Goal: Task Accomplishment & Management: Manage account settings

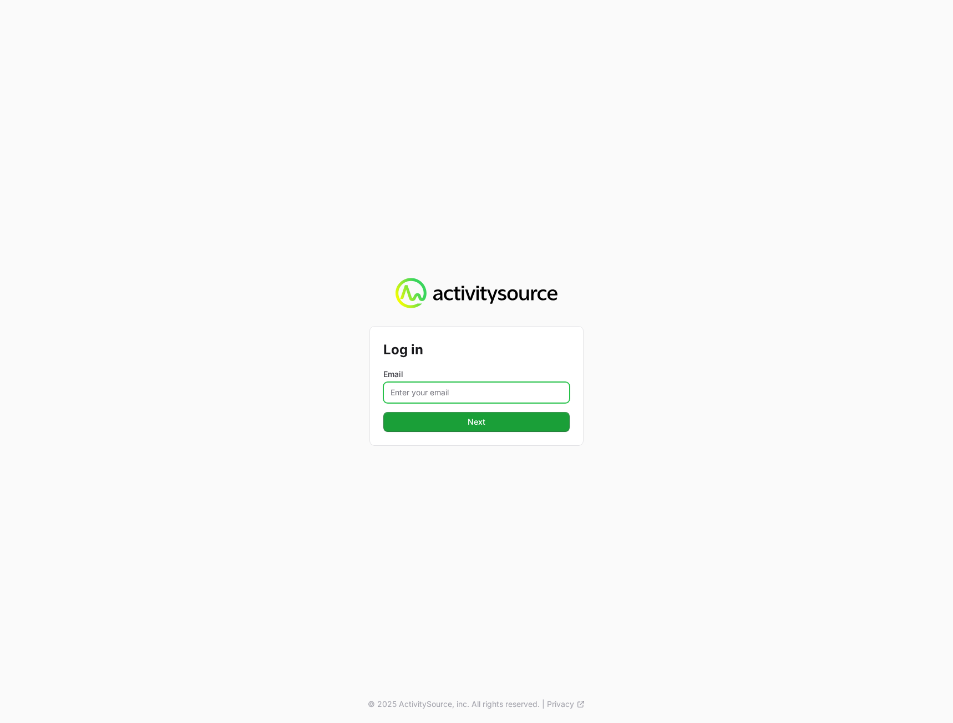
click at [436, 394] on input "Email" at bounding box center [476, 392] width 186 height 21
type input "peter@activitysource.com"
drag, startPoint x: 235, startPoint y: 473, endPoint x: 255, endPoint y: 467, distance: 21.3
click at [237, 470] on div "Log in Email peter@activitysource.com Next © 2025 ActivitySource, inc. All righ…" at bounding box center [476, 361] width 953 height 723
click at [404, 433] on div "Log in Email peter@activitysource.com Next" at bounding box center [476, 386] width 213 height 119
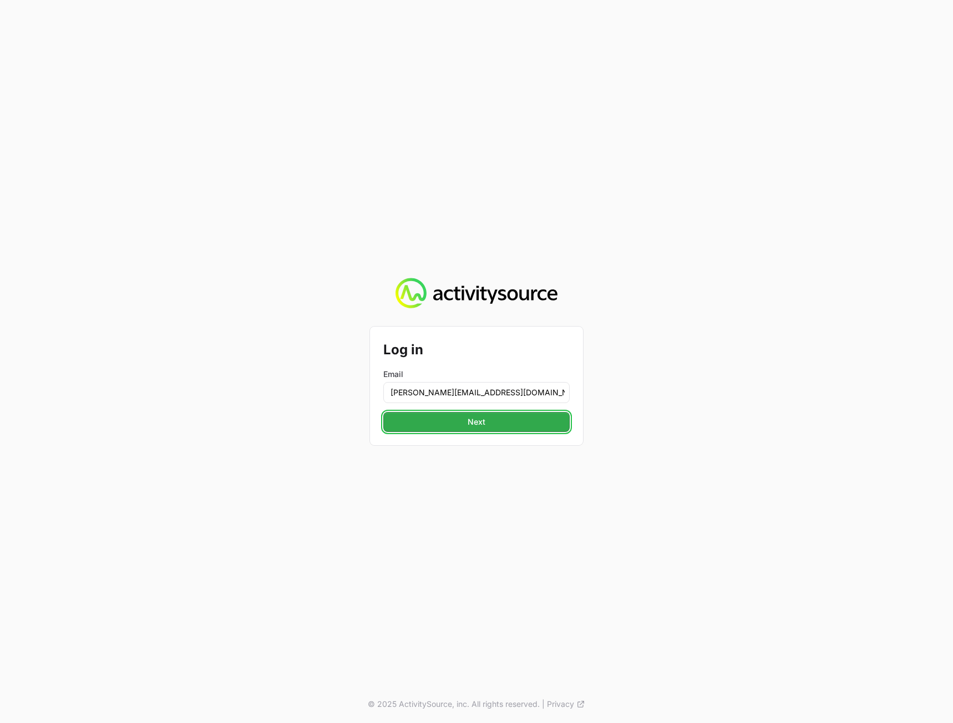
click at [407, 423] on button "Next" at bounding box center [476, 422] width 186 height 20
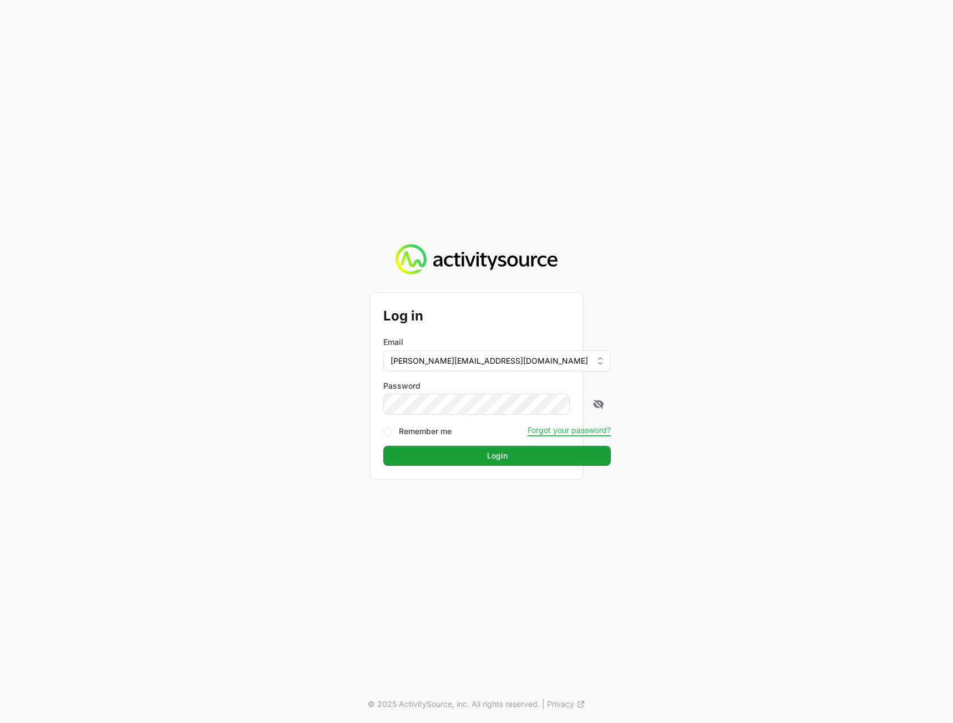
click at [863, 398] on div "Log in Email peter@activitysource.com Password Remember me Forgot your password…" at bounding box center [476, 361] width 953 height 723
click at [565, 461] on button "Login" at bounding box center [496, 456] width 227 height 20
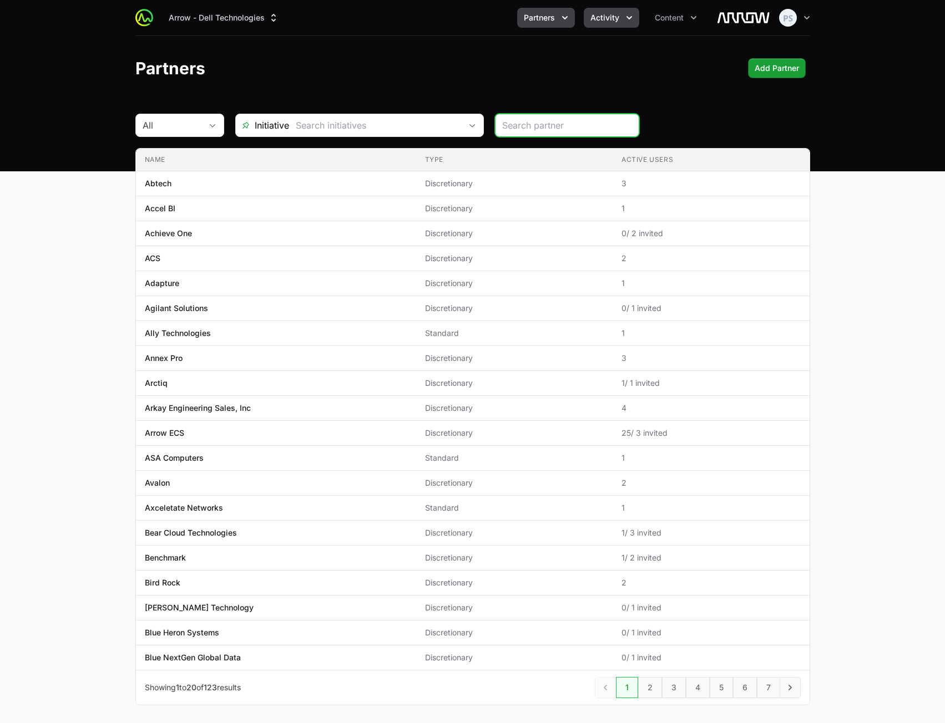
click at [588, 22] on button "Activity" at bounding box center [610, 18] width 55 height 20
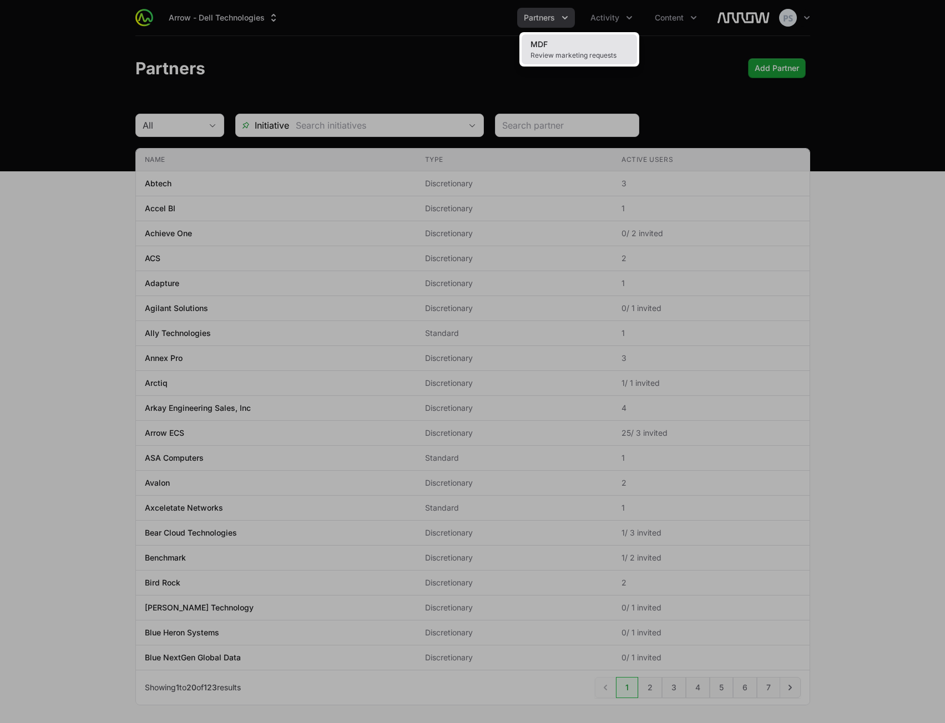
click at [568, 45] on link "MDF Review marketing requests" at bounding box center [578, 49] width 115 height 30
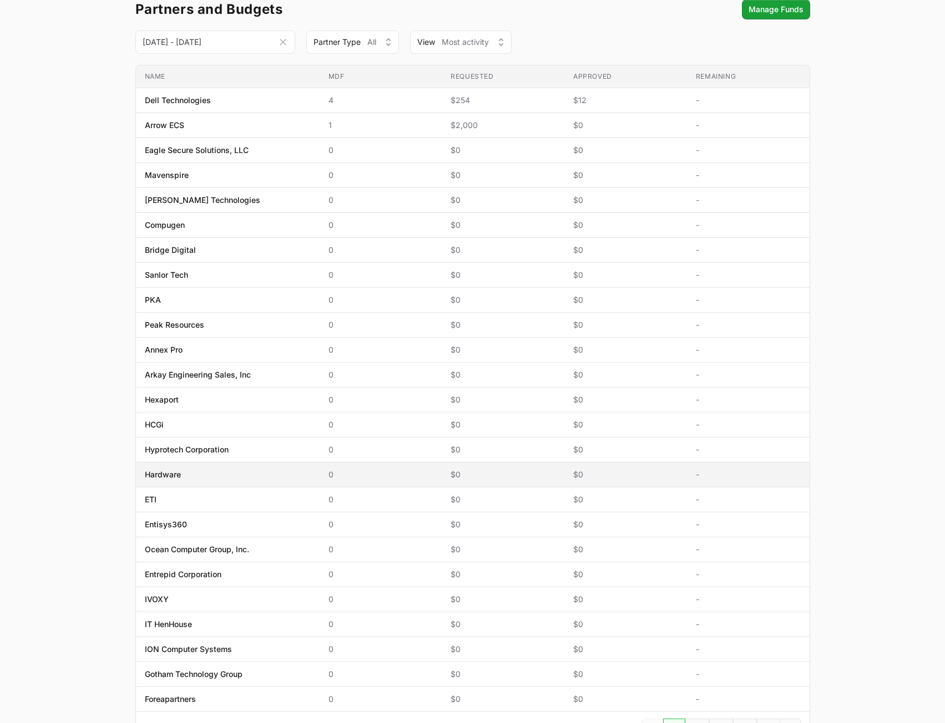
scroll to position [44, 0]
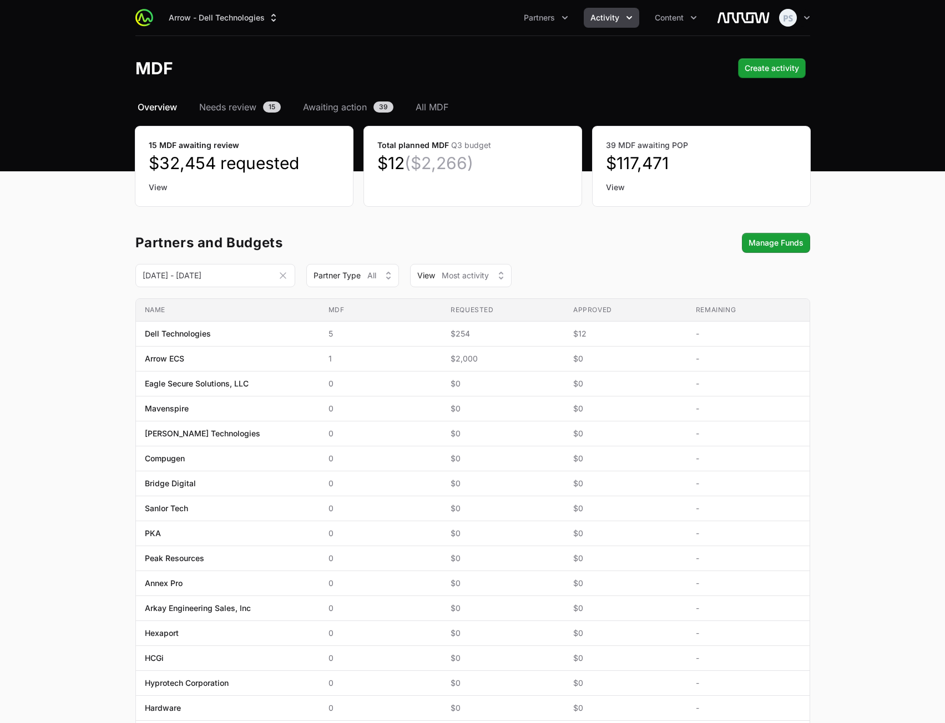
click at [920, 324] on main "Select a tab Overview Needs review Awaiting action All MDF Overview Needs revie…" at bounding box center [472, 553] width 945 height 907
click at [869, 330] on main "Select a tab Overview Needs review Awaiting action All MDF Overview Needs revie…" at bounding box center [472, 553] width 945 height 907
click at [454, 245] on div "Partners and Budgets Manage Funds" at bounding box center [472, 243] width 674 height 20
click at [403, 48] on header "MDF Create activity" at bounding box center [472, 68] width 945 height 64
click at [514, 87] on header "MDF Create activity" at bounding box center [472, 68] width 945 height 64
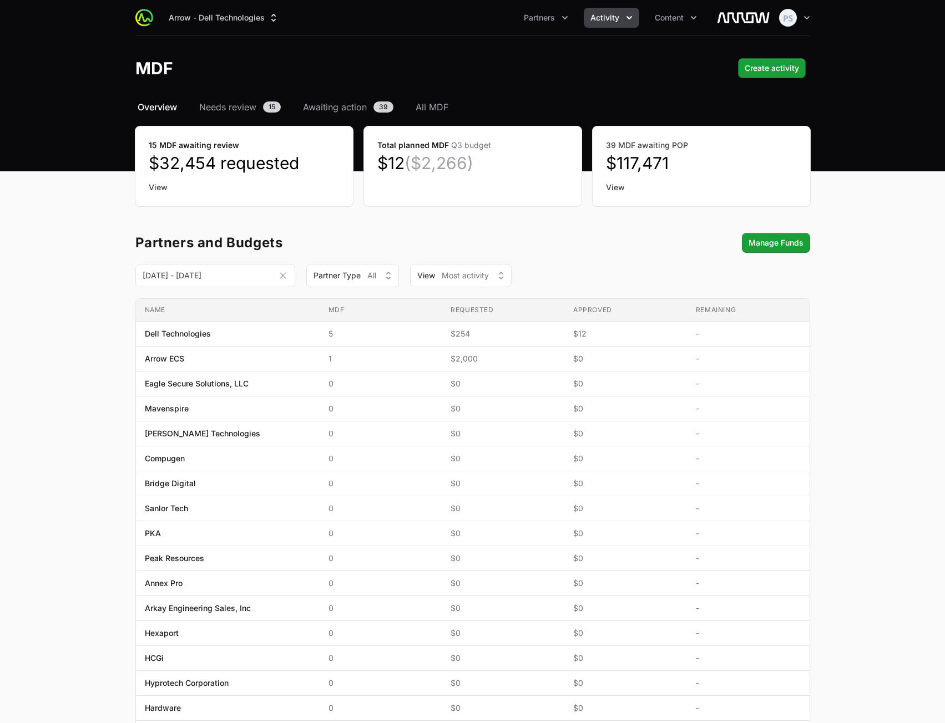
click at [392, 40] on header "MDF Create activity" at bounding box center [472, 68] width 945 height 64
click at [441, 72] on div "MDF Create activity" at bounding box center [472, 68] width 674 height 20
click at [509, 73] on div "MDF Create activity" at bounding box center [472, 68] width 674 height 20
click at [492, 89] on header "MDF Create activity" at bounding box center [472, 68] width 945 height 64
click at [845, 434] on main "Select a tab Overview Needs review Awaiting action All MDF Overview Needs revie…" at bounding box center [472, 553] width 945 height 907
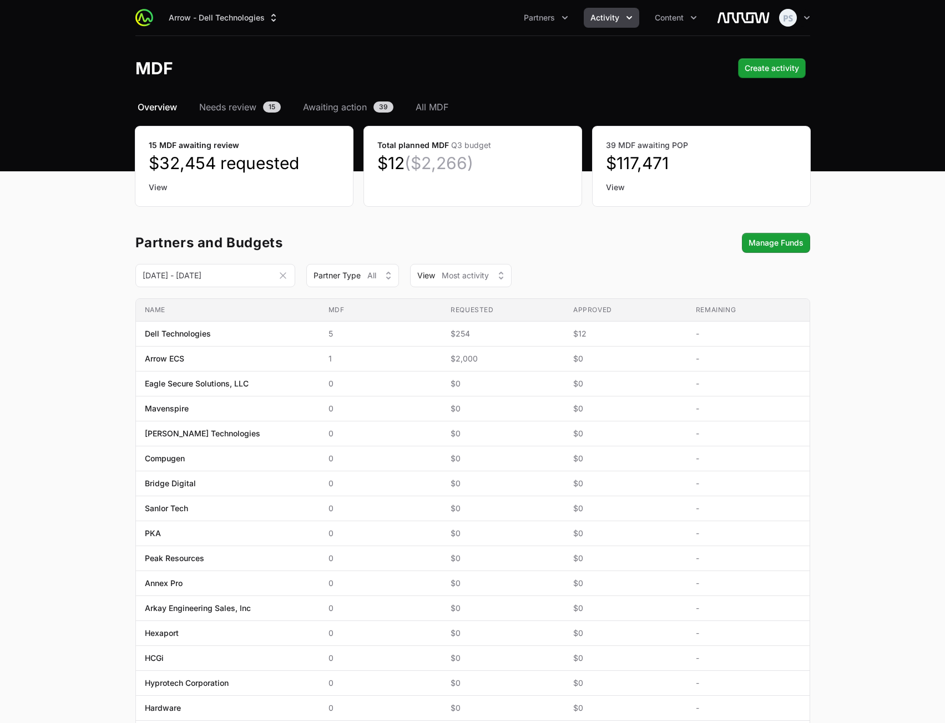
click at [845, 434] on main "Select a tab Overview Needs review Awaiting action All MDF Overview Needs revie…" at bounding box center [472, 553] width 945 height 907
click at [846, 439] on main "Select a tab Overview Needs review Awaiting action All MDF Overview Needs revie…" at bounding box center [472, 553] width 945 height 907
click at [868, 384] on main "Select a tab Overview Needs review Awaiting action All MDF Overview Needs revie…" at bounding box center [472, 553] width 945 height 907
drag, startPoint x: 900, startPoint y: 324, endPoint x: 905, endPoint y: 293, distance: 30.8
click at [900, 319] on main "Select a tab Overview Needs review Awaiting action All MDF Overview Needs revie…" at bounding box center [472, 553] width 945 height 907
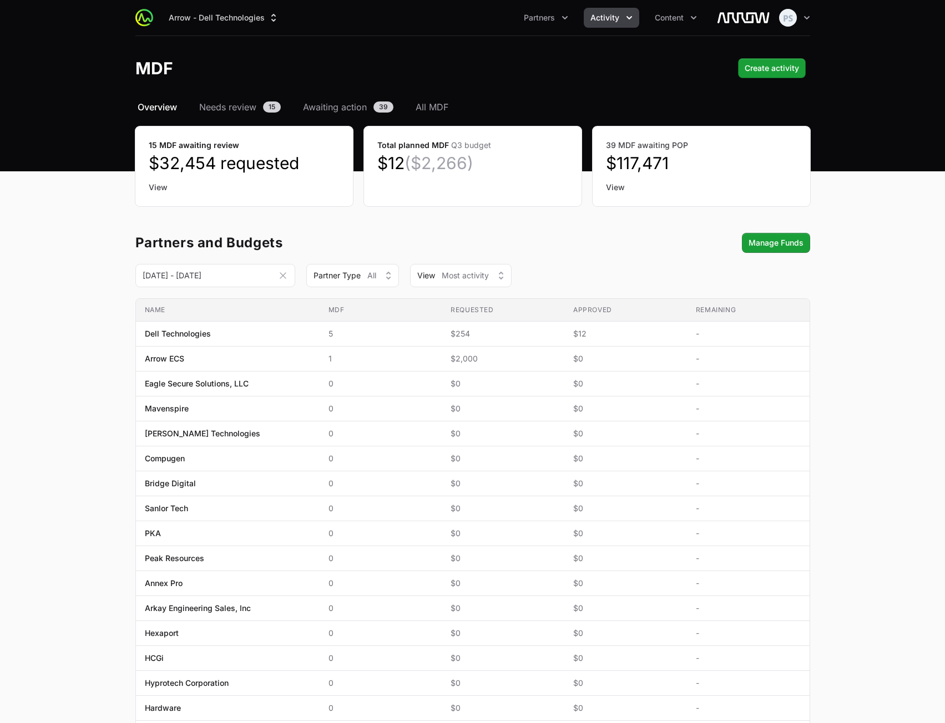
click at [839, 290] on main "Select a tab Overview Needs review Awaiting action All MDF Overview Needs revie…" at bounding box center [472, 553] width 945 height 907
click at [862, 277] on main "Select a tab Overview Needs review Awaiting action All MDF Overview Needs revie…" at bounding box center [472, 553] width 945 height 907
click at [428, 53] on header "MDF Create activity" at bounding box center [472, 68] width 945 height 64
click at [470, 65] on div "MDF Create activity" at bounding box center [472, 68] width 674 height 20
click at [894, 176] on main "Select a tab Overview Needs review Awaiting action All MDF Overview Needs revie…" at bounding box center [472, 553] width 945 height 907
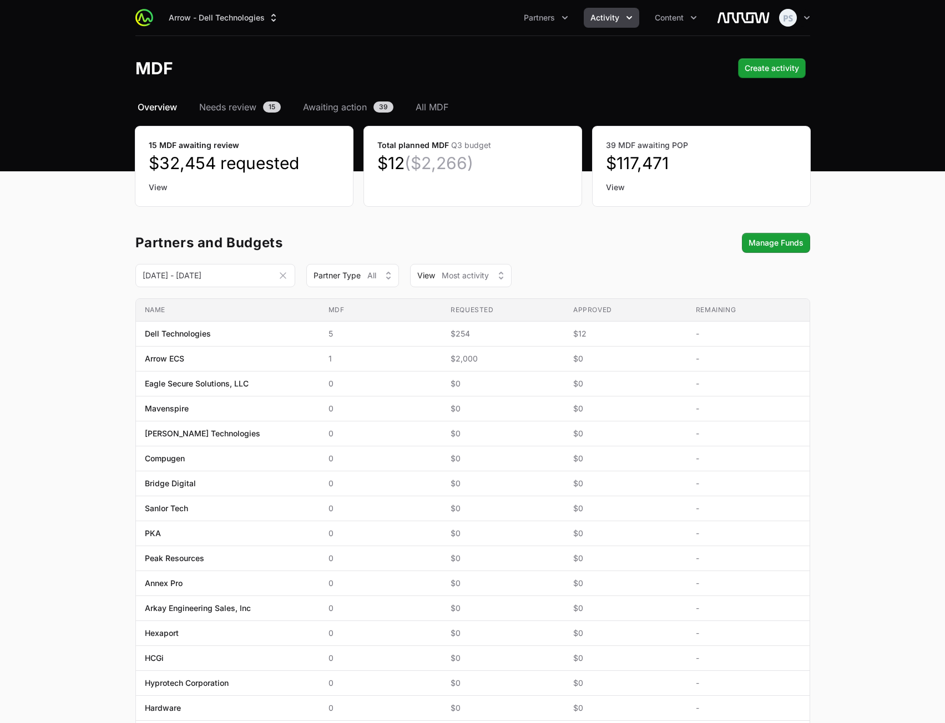
click at [895, 187] on main "Select a tab Overview Needs review Awaiting action All MDF Overview Needs revie…" at bounding box center [472, 553] width 945 height 907
click at [97, 219] on main "Select a tab Overview Needs review Awaiting action All MDF Overview Needs revie…" at bounding box center [472, 553] width 945 height 907
click at [872, 295] on main "Select a tab Overview Needs review Awaiting action All MDF Overview Needs revie…" at bounding box center [472, 553] width 945 height 907
click at [876, 285] on main "Select a tab Overview Needs review Awaiting action All MDF Overview Needs revie…" at bounding box center [472, 553] width 945 height 907
click at [867, 334] on main "Select a tab Overview Needs review Awaiting action All MDF Overview Needs revie…" at bounding box center [472, 553] width 945 height 907
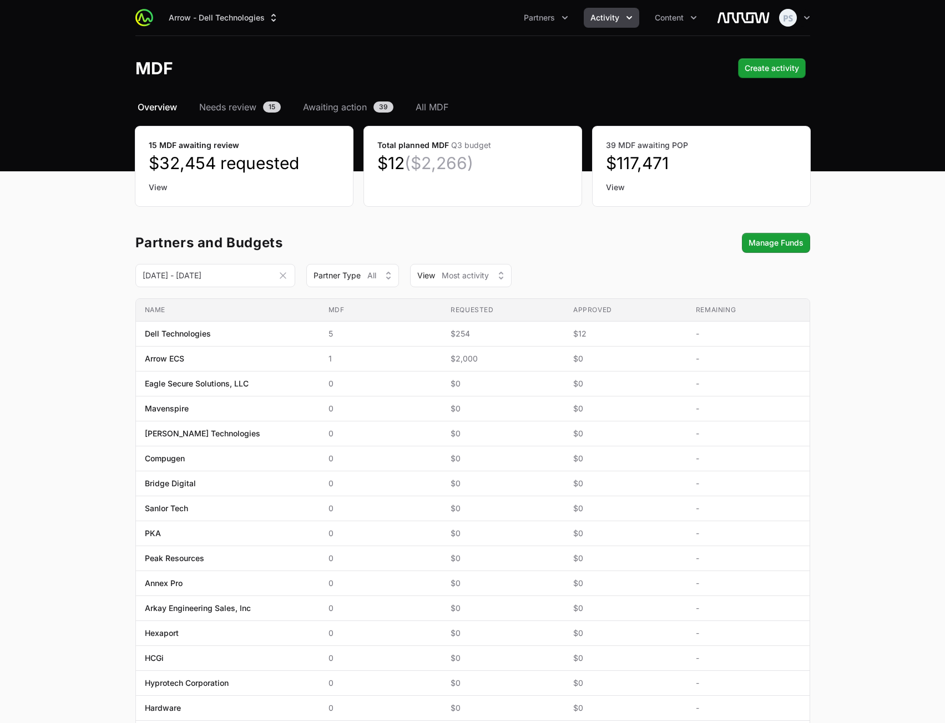
click at [896, 378] on main "Select a tab Overview Needs review Awaiting action All MDF Overview Needs revie…" at bounding box center [472, 553] width 945 height 907
click at [885, 341] on main "Select a tab Overview Needs review Awaiting action All MDF Overview Needs revie…" at bounding box center [472, 553] width 945 height 907
click at [612, 263] on div "Partners and Budgets Manage Funds [DATE] - [DATE] This Month [DATE] - [DATE] Th…" at bounding box center [472, 607] width 674 height 748
drag, startPoint x: 932, startPoint y: 302, endPoint x: 897, endPoint y: 308, distance: 34.9
click at [930, 302] on main "Select a tab Overview Needs review Awaiting action All MDF Overview Needs revie…" at bounding box center [472, 553] width 945 height 907
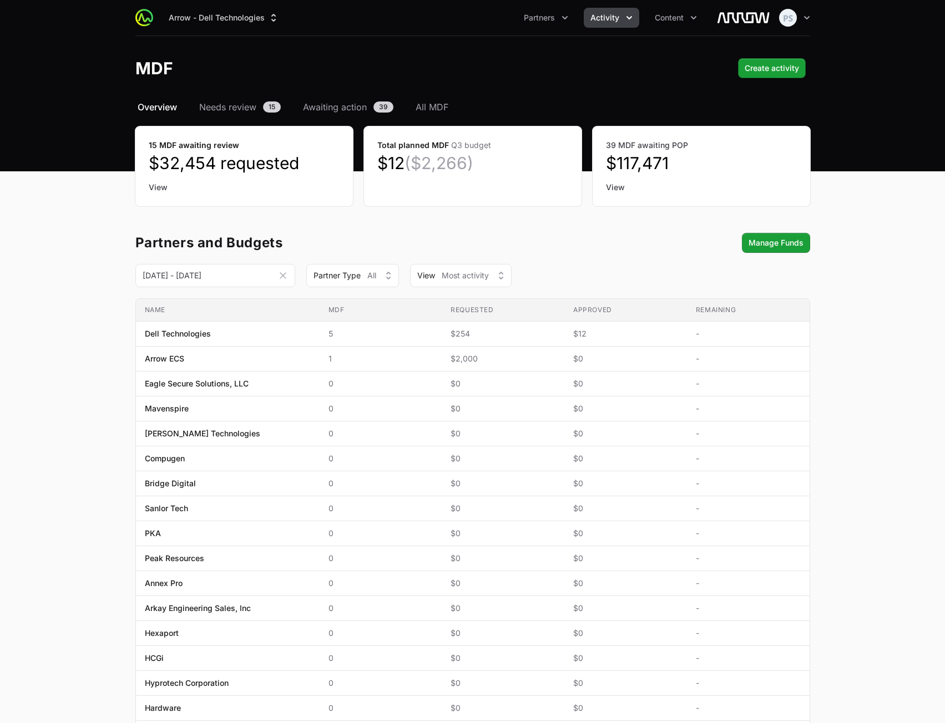
drag, startPoint x: 847, startPoint y: 263, endPoint x: 872, endPoint y: 262, distance: 25.0
click at [847, 263] on main "Select a tab Overview Needs review Awaiting action All MDF Overview Needs revie…" at bounding box center [472, 553] width 945 height 907
click at [926, 341] on main "Select a tab Overview Needs review Awaiting action All MDF Overview Needs revie…" at bounding box center [472, 553] width 945 height 907
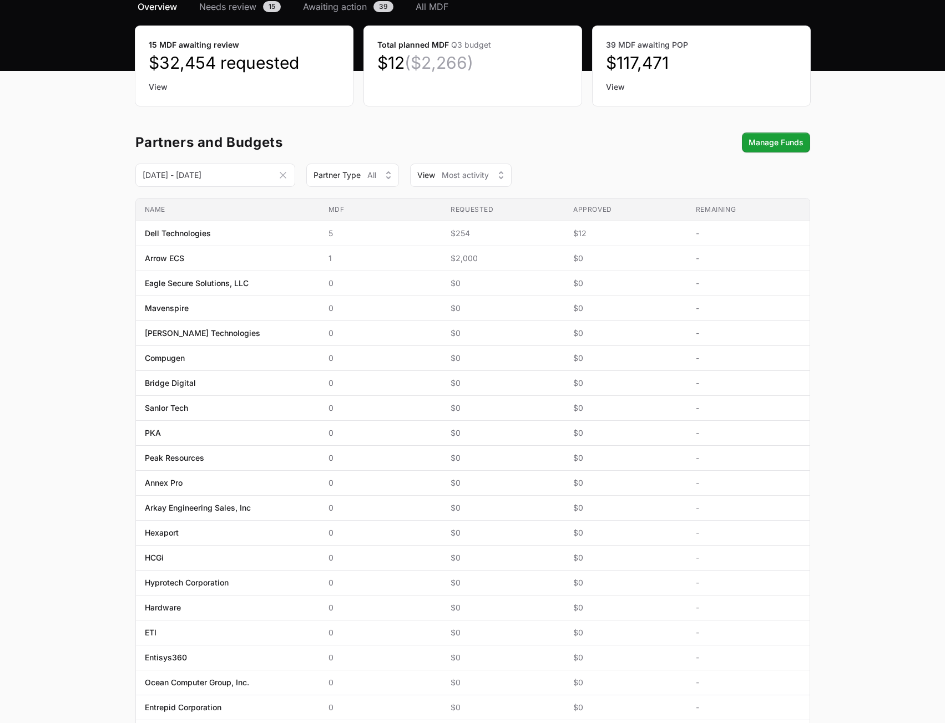
scroll to position [111, 0]
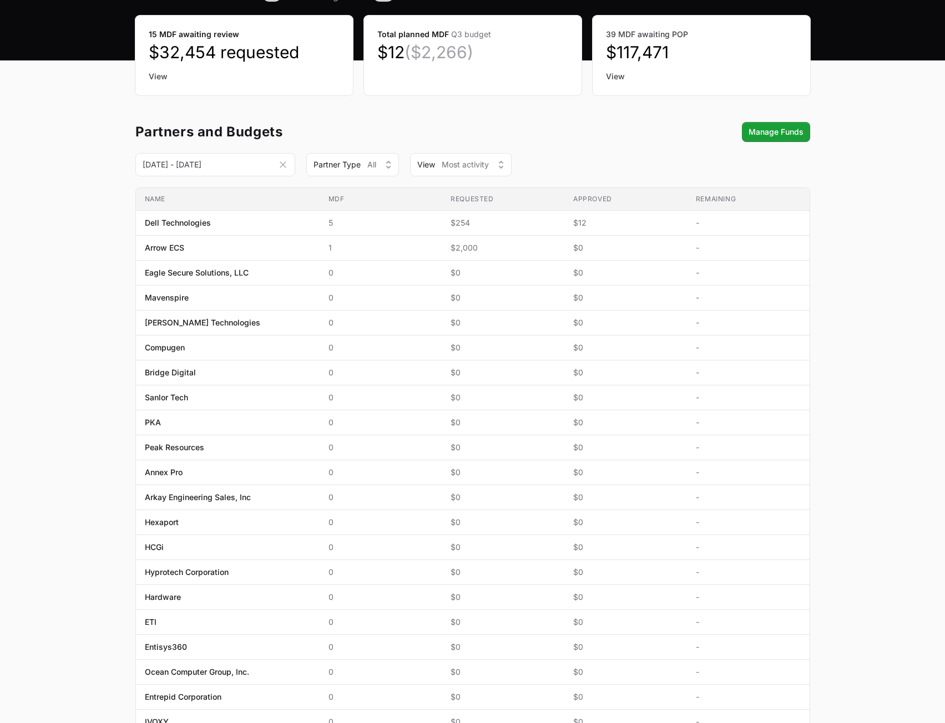
click at [881, 332] on main "Select a tab Overview Needs review Awaiting action All MDF Overview Needs revie…" at bounding box center [472, 442] width 945 height 907
drag, startPoint x: 873, startPoint y: 286, endPoint x: 875, endPoint y: 266, distance: 19.5
click at [873, 285] on main "Select a tab Overview Needs review Awaiting action All MDF Overview Needs revie…" at bounding box center [472, 442] width 945 height 907
click at [874, 257] on main "Select a tab Overview Needs review Awaiting action All MDF Overview Needs revie…" at bounding box center [472, 442] width 945 height 907
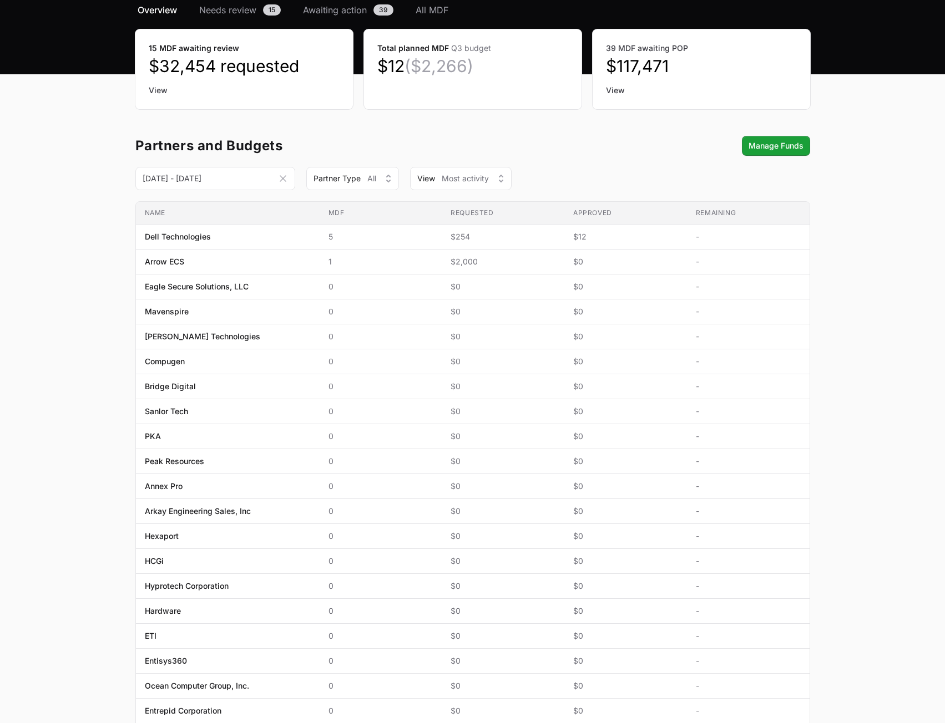
scroll to position [0, 0]
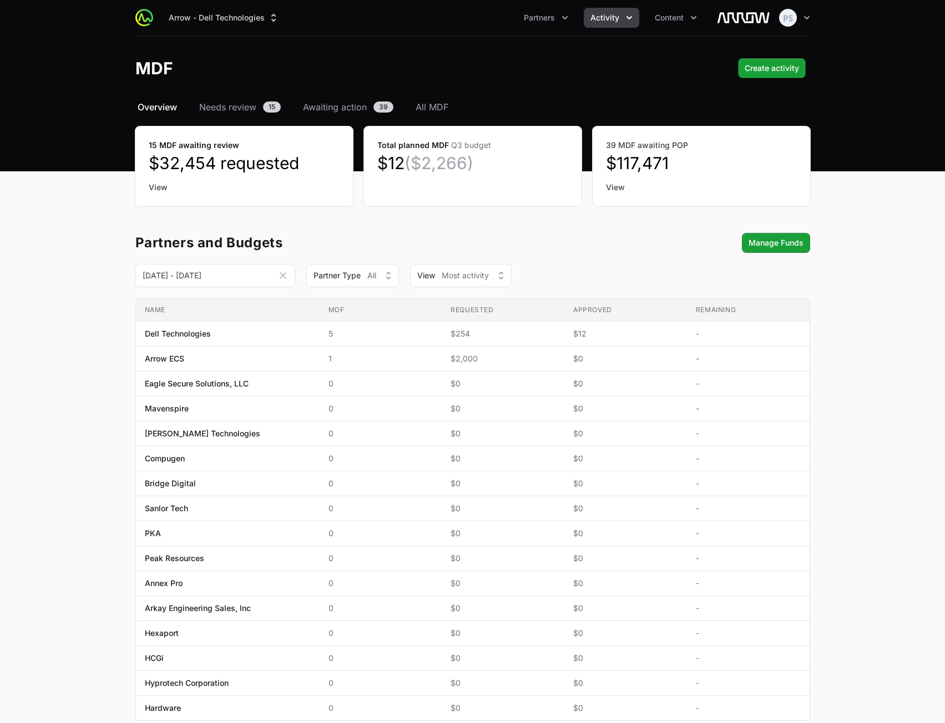
drag, startPoint x: 876, startPoint y: 269, endPoint x: 874, endPoint y: 279, distance: 10.2
click at [874, 279] on main "Select a tab Overview Needs review Awaiting action All MDF Overview Needs revie…" at bounding box center [472, 553] width 945 height 907
click at [875, 295] on main "Select a tab Overview Needs review Awaiting action All MDF Overview Needs revie…" at bounding box center [472, 553] width 945 height 907
click at [871, 290] on main "Select a tab Overview Needs review Awaiting action All MDF Overview Needs revie…" at bounding box center [472, 553] width 945 height 907
click at [409, 93] on header "MDF Create activity" at bounding box center [472, 68] width 945 height 64
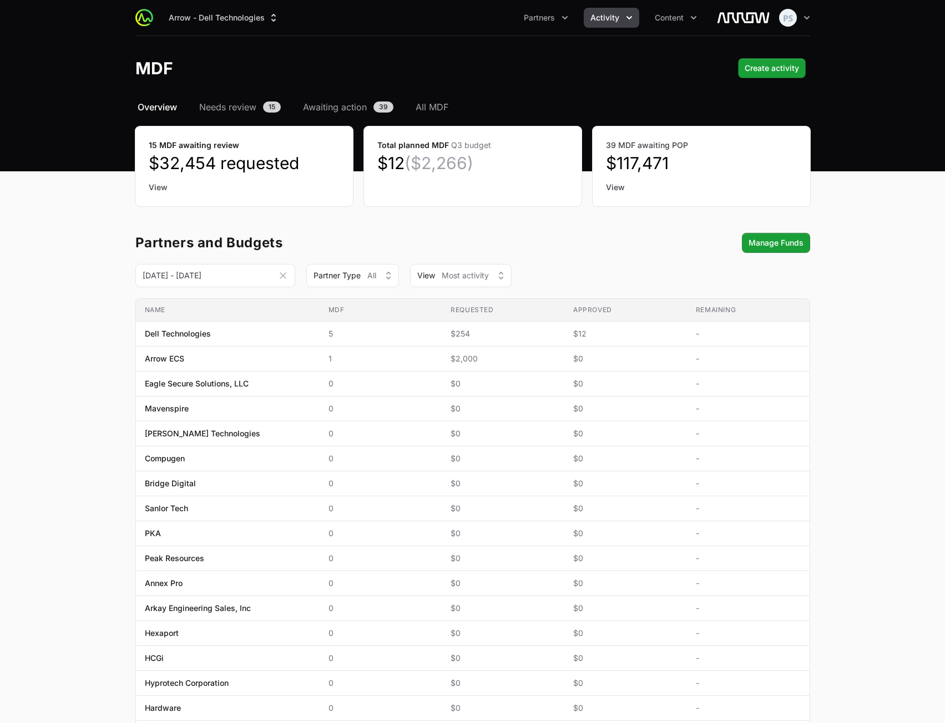
click at [392, 47] on header "MDF Create activity" at bounding box center [472, 68] width 945 height 64
click at [31, 443] on main "Select a tab Overview Needs review Awaiting action All MDF Overview Needs revie…" at bounding box center [472, 553] width 945 height 907
click at [52, 441] on main "Select a tab Overview Needs review Awaiting action All MDF Overview Needs revie…" at bounding box center [472, 553] width 945 height 907
click at [893, 445] on main "Select a tab Overview Needs review Awaiting action All MDF Overview Needs revie…" at bounding box center [472, 553] width 945 height 907
click at [890, 434] on main "Select a tab Overview Needs review Awaiting action All MDF Overview Needs revie…" at bounding box center [472, 553] width 945 height 907
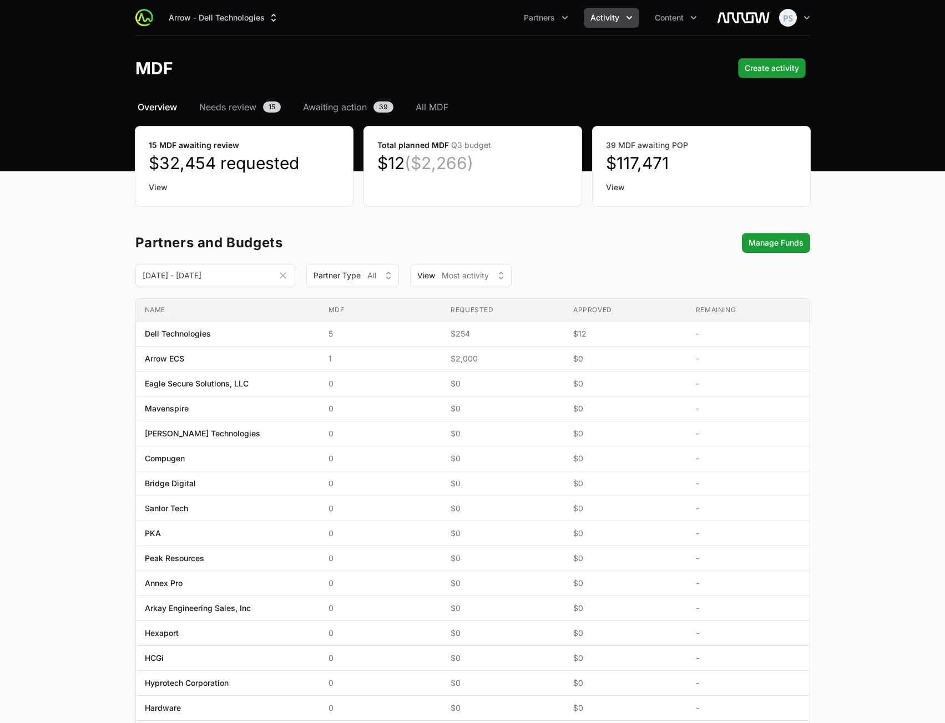
drag, startPoint x: 900, startPoint y: 424, endPoint x: 861, endPoint y: 433, distance: 39.7
click at [900, 424] on main "Select a tab Overview Needs review Awaiting action All MDF Overview Needs revie…" at bounding box center [472, 553] width 945 height 907
click at [898, 415] on main "Select a tab Overview Needs review Awaiting action All MDF Overview Needs revie…" at bounding box center [472, 553] width 945 height 907
click at [903, 236] on main "Select a tab Overview Needs review Awaiting action All MDF Overview Needs revie…" at bounding box center [472, 553] width 945 height 907
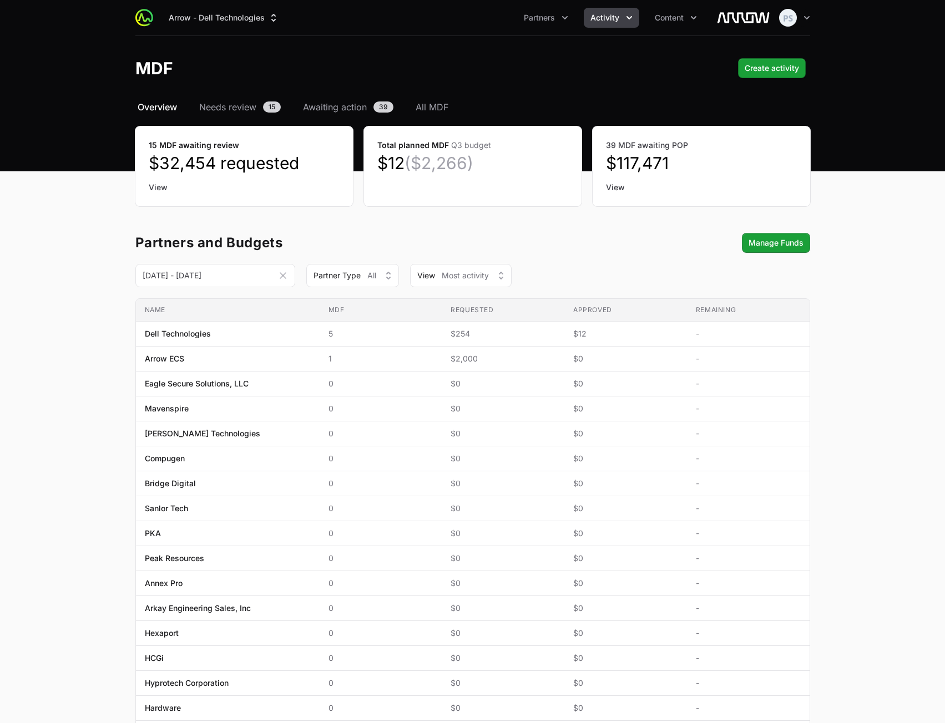
click at [907, 403] on main "Select a tab Overview Needs review Awaiting action All MDF Overview Needs revie…" at bounding box center [472, 553] width 945 height 907
click at [908, 404] on main "Select a tab Overview Needs review Awaiting action All MDF Overview Needs revie…" at bounding box center [472, 553] width 945 height 907
click at [903, 409] on main "Select a tab Overview Needs review Awaiting action All MDF Overview Needs revie…" at bounding box center [472, 553] width 945 height 907
click at [54, 251] on main "Select a tab Overview Needs review Awaiting action All MDF Overview Needs revie…" at bounding box center [472, 553] width 945 height 907
click at [887, 186] on main "Select a tab Overview Needs review Awaiting action All MDF Overview Needs revie…" at bounding box center [472, 553] width 945 height 907
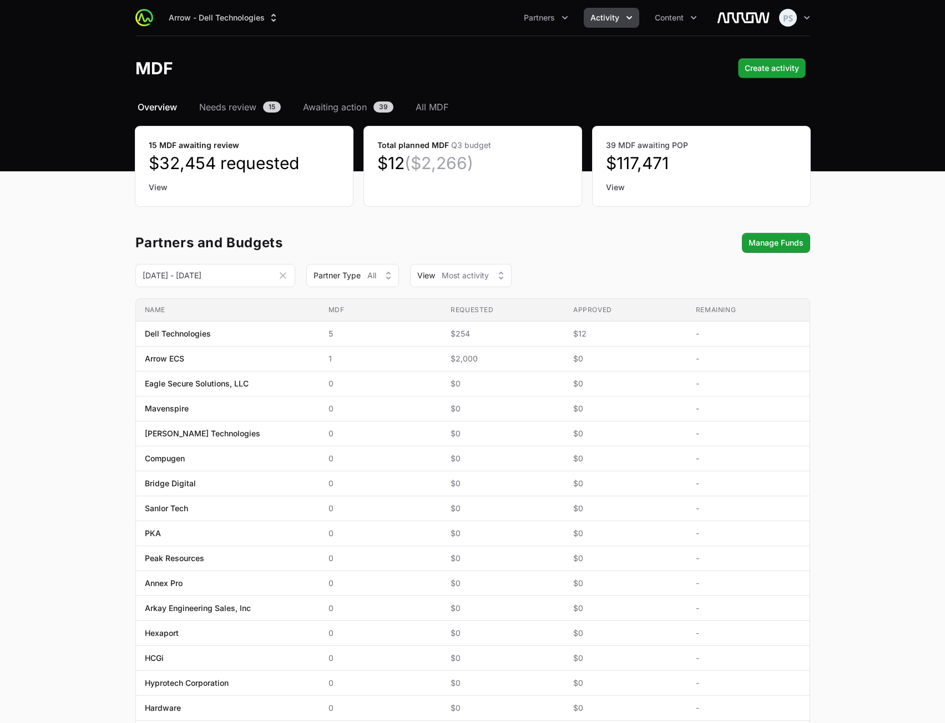
drag, startPoint x: 904, startPoint y: 269, endPoint x: 901, endPoint y: 282, distance: 13.7
click at [904, 271] on main "Select a tab Overview Needs review Awaiting action All MDF Overview Needs revie…" at bounding box center [472, 553] width 945 height 907
click at [98, 301] on main "Select a tab Overview Needs review Awaiting action All MDF Overview Needs revie…" at bounding box center [472, 553] width 945 height 907
click at [65, 204] on main "Select a tab Overview Needs review Awaiting action All MDF Overview Needs revie…" at bounding box center [472, 553] width 945 height 907
click at [870, 170] on main "Select a tab Overview Needs review Awaiting action All MDF Overview Needs revie…" at bounding box center [472, 553] width 945 height 907
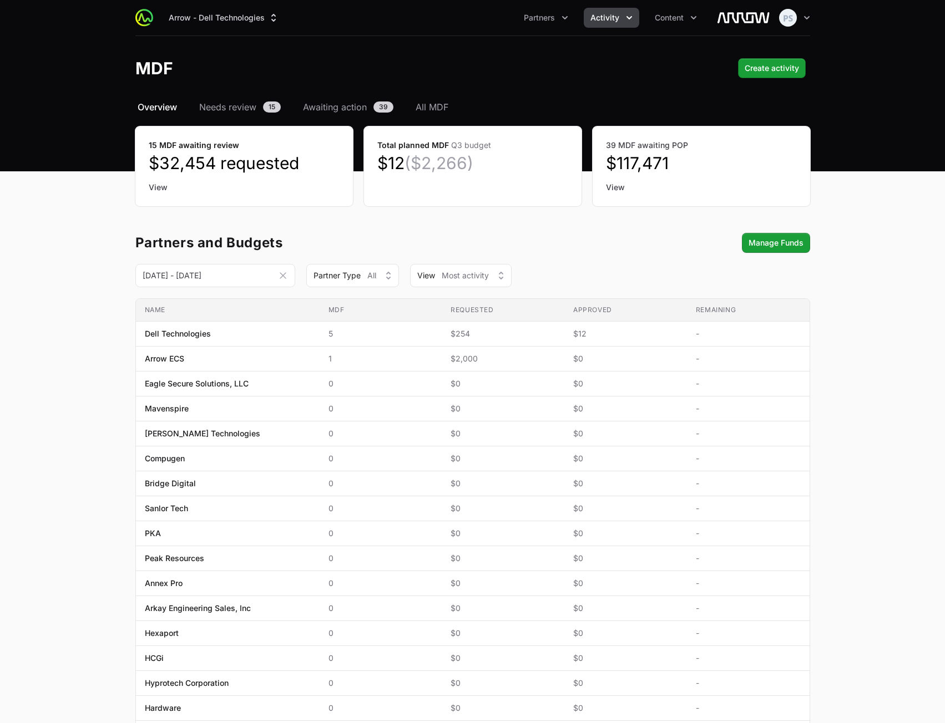
click at [933, 316] on main "Select a tab Overview Needs review Awaiting action All MDF Overview Needs revie…" at bounding box center [472, 553] width 945 height 907
click at [605, 22] on span "Activity" at bounding box center [604, 17] width 29 height 11
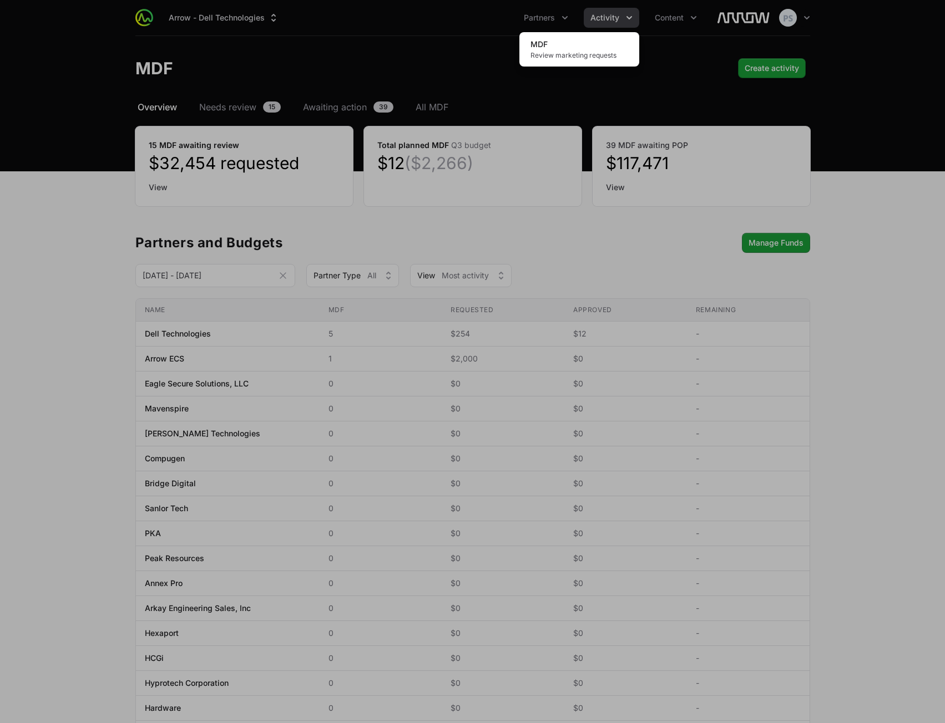
click at [692, 34] on div "Activity menu" at bounding box center [472, 361] width 945 height 723
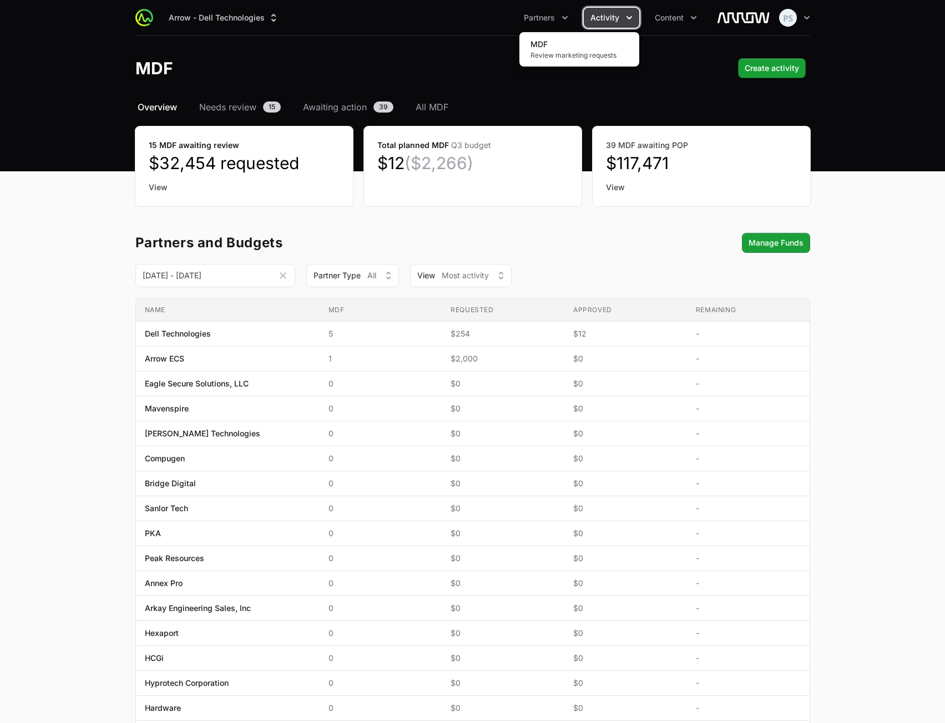
click at [619, 21] on button "Activity" at bounding box center [610, 18] width 55 height 20
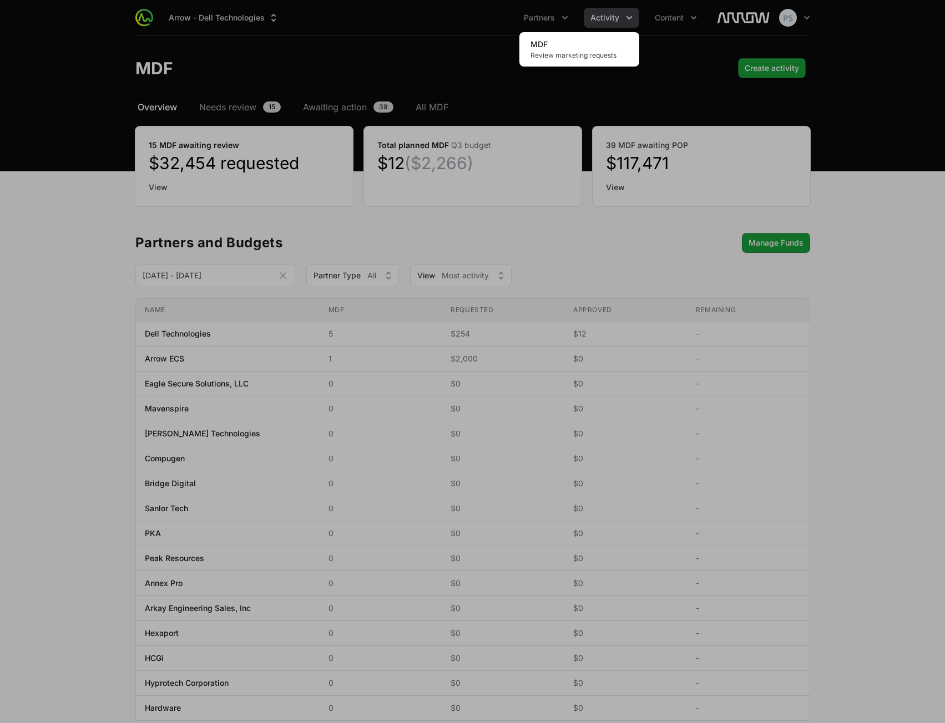
click at [531, 16] on div "Activity menu" at bounding box center [472, 361] width 945 height 723
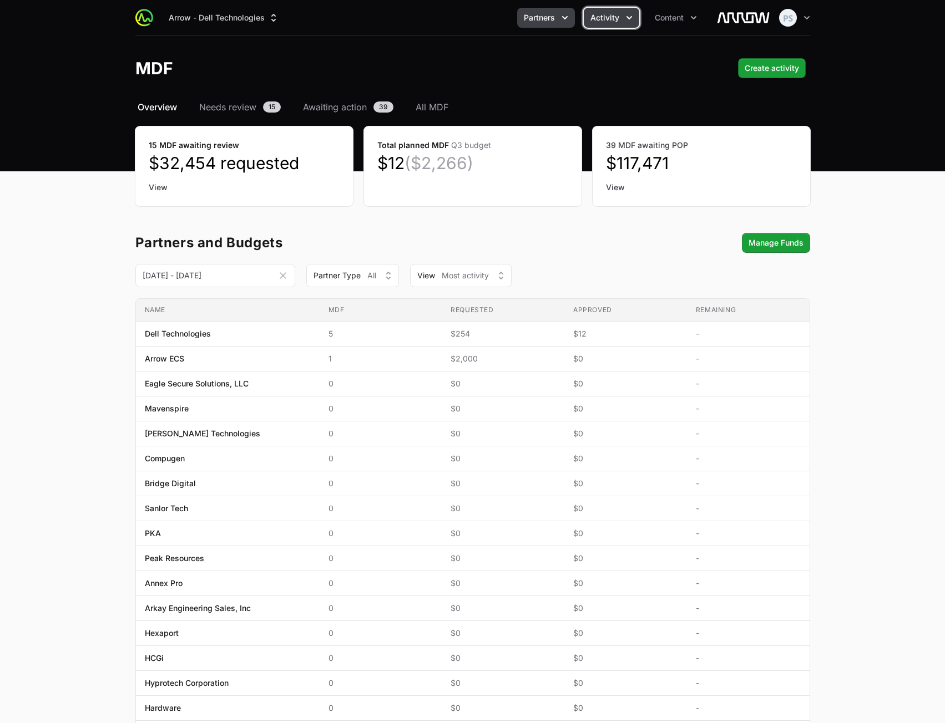
click at [540, 18] on span "Partners" at bounding box center [539, 17] width 31 height 11
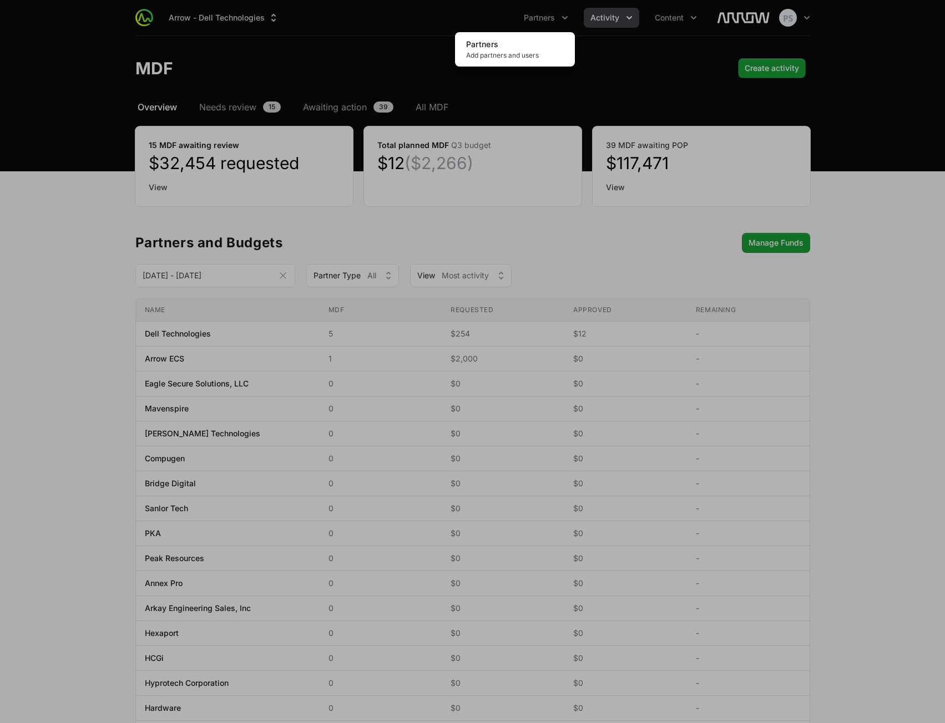
drag, startPoint x: 661, startPoint y: 28, endPoint x: 601, endPoint y: 24, distance: 60.0
click at [661, 29] on div "Partners menu" at bounding box center [472, 361] width 945 height 723
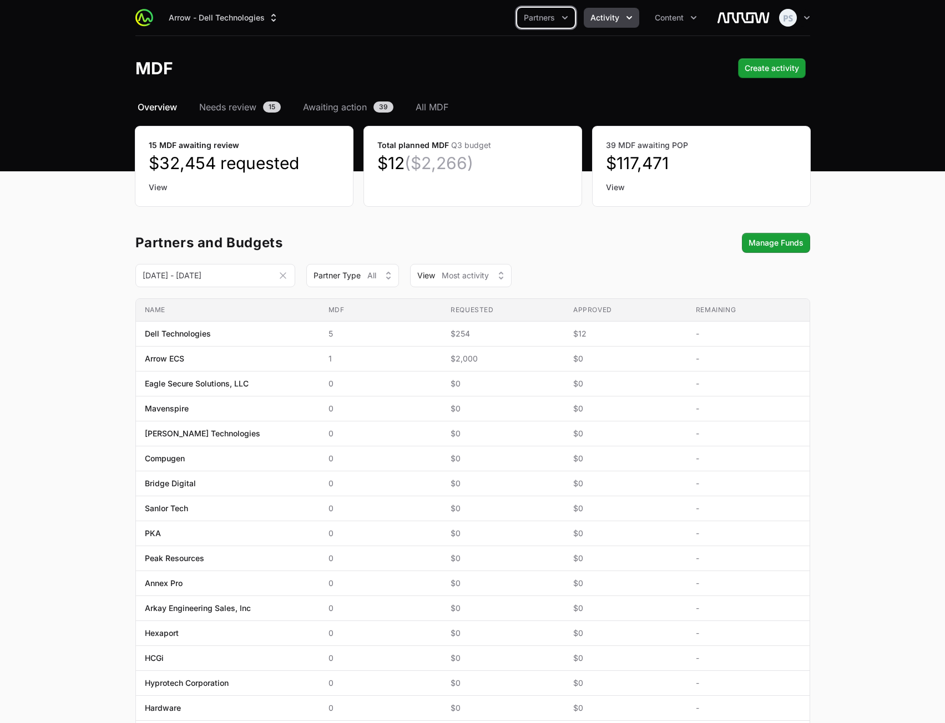
click at [597, 23] on button "Activity" at bounding box center [610, 18] width 55 height 20
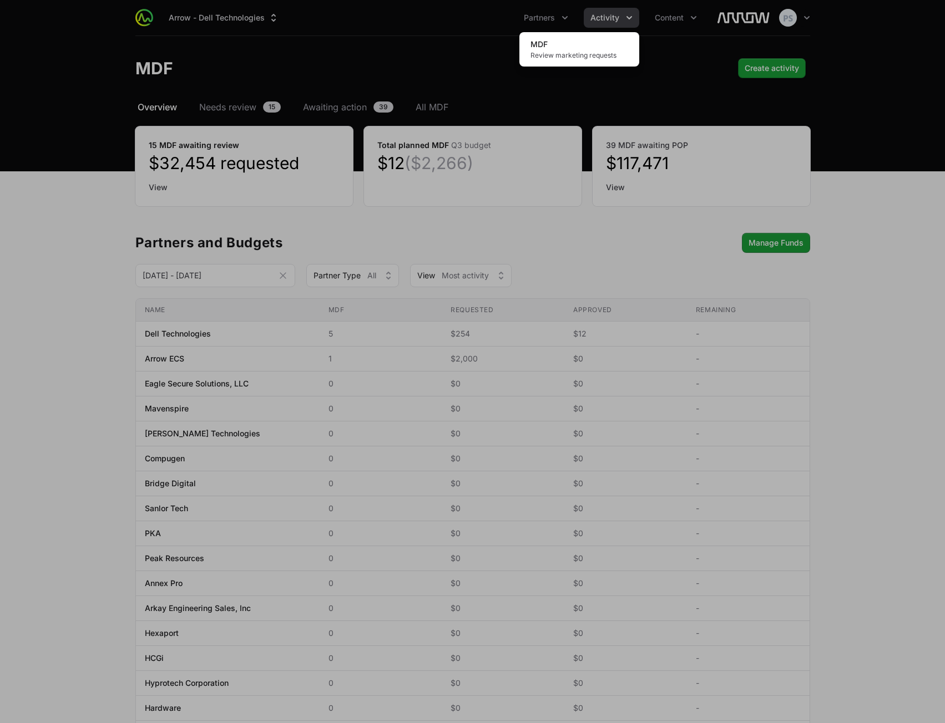
drag, startPoint x: 284, startPoint y: 43, endPoint x: 293, endPoint y: 44, distance: 8.9
click at [285, 43] on div "Activity menu" at bounding box center [472, 361] width 945 height 723
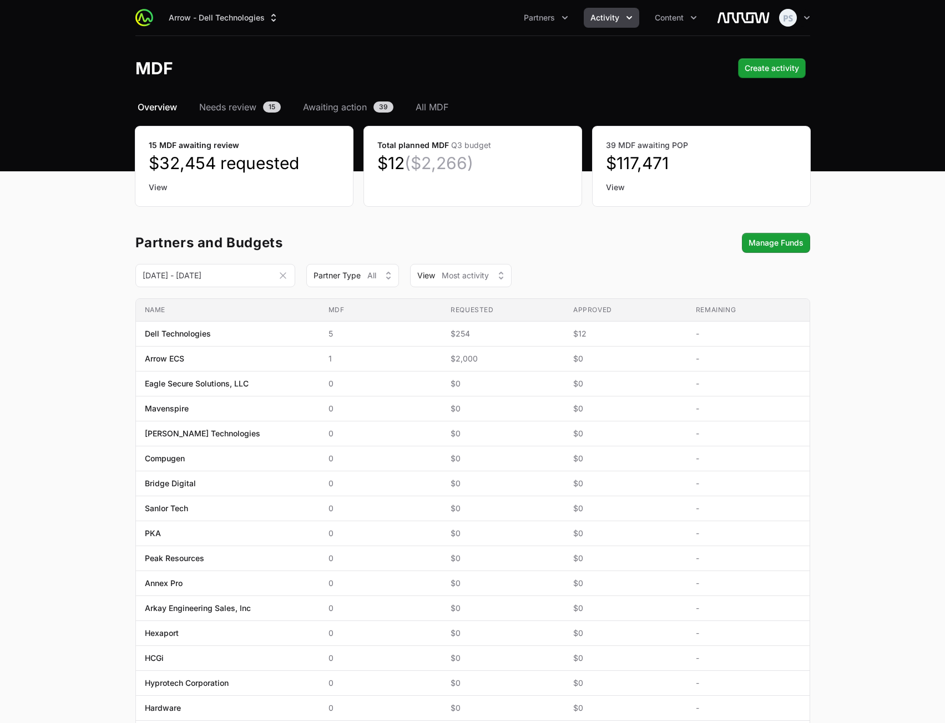
drag, startPoint x: 930, startPoint y: 346, endPoint x: 913, endPoint y: 357, distance: 20.8
click at [926, 347] on main "Select a tab Overview Needs review Awaiting action All MDF Overview Needs revie…" at bounding box center [472, 553] width 945 height 907
drag, startPoint x: 545, startPoint y: 57, endPoint x: 512, endPoint y: 57, distance: 33.3
click at [543, 57] on header "MDF Create activity" at bounding box center [472, 68] width 945 height 64
click at [610, 22] on span "Activity" at bounding box center [604, 17] width 29 height 11
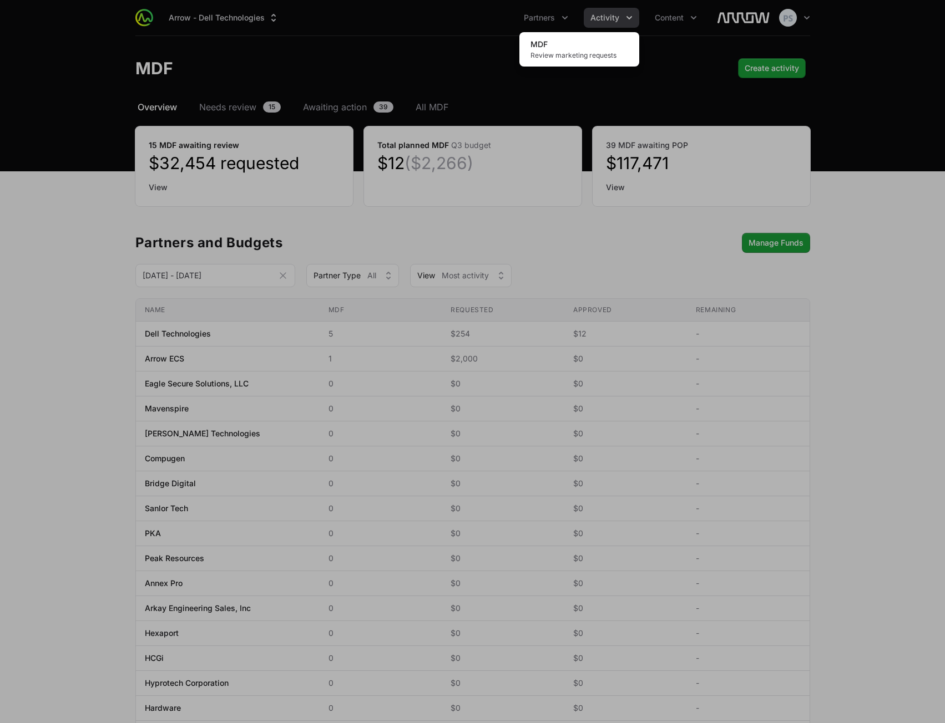
drag, startPoint x: 392, startPoint y: 54, endPoint x: 397, endPoint y: 47, distance: 8.8
click at [392, 53] on div "Activity menu" at bounding box center [472, 361] width 945 height 723
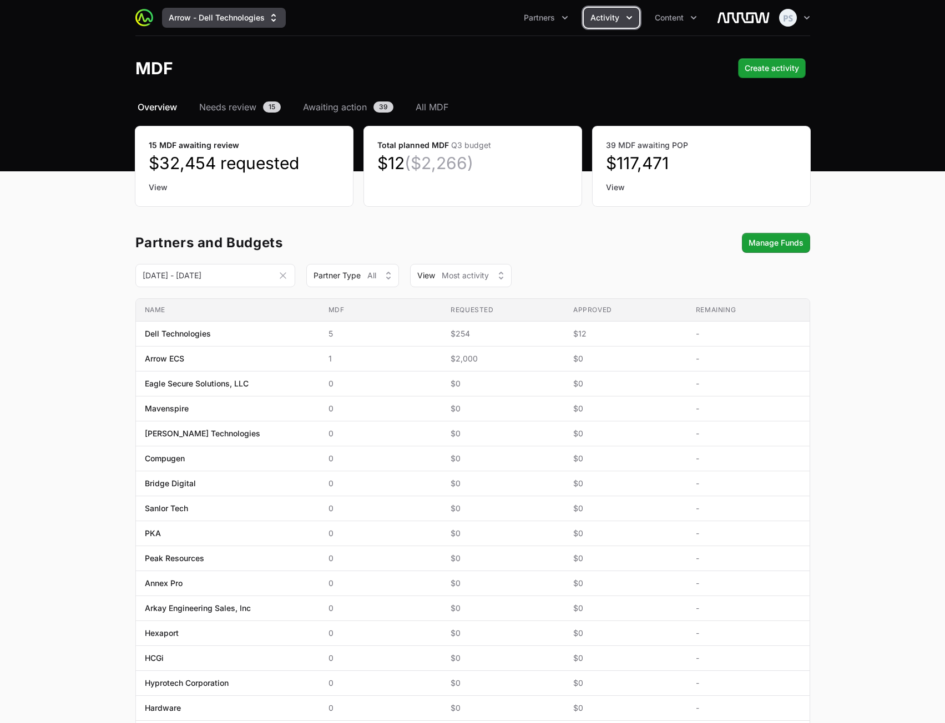
click at [189, 14] on button "Arrow - Dell Technologies" at bounding box center [224, 18] width 124 height 20
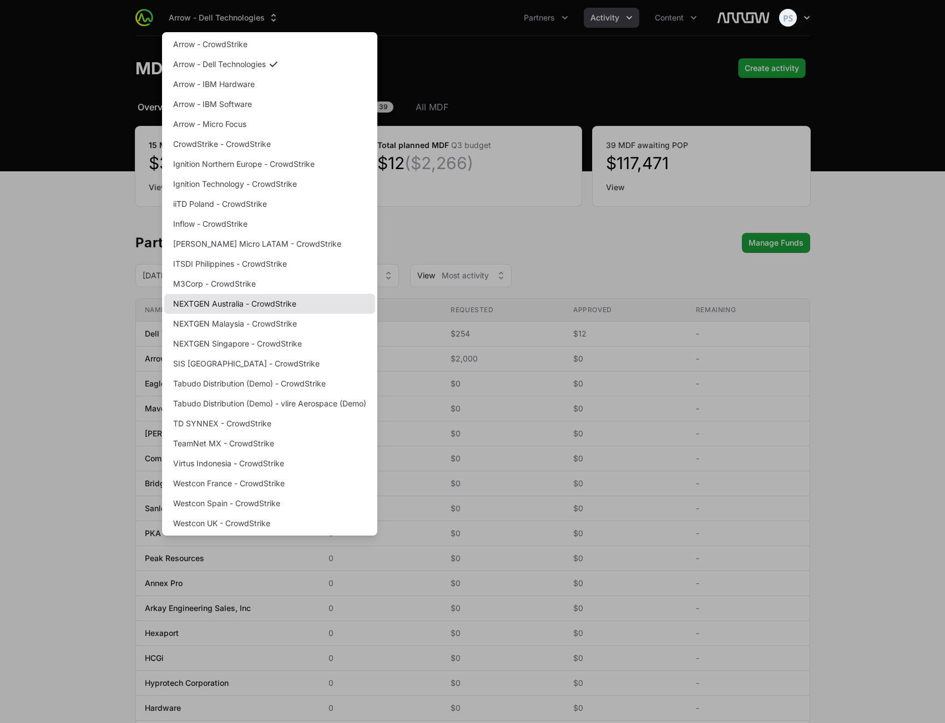
click at [286, 303] on link "NEXTGEN Australia - CrowdStrike" at bounding box center [269, 304] width 211 height 20
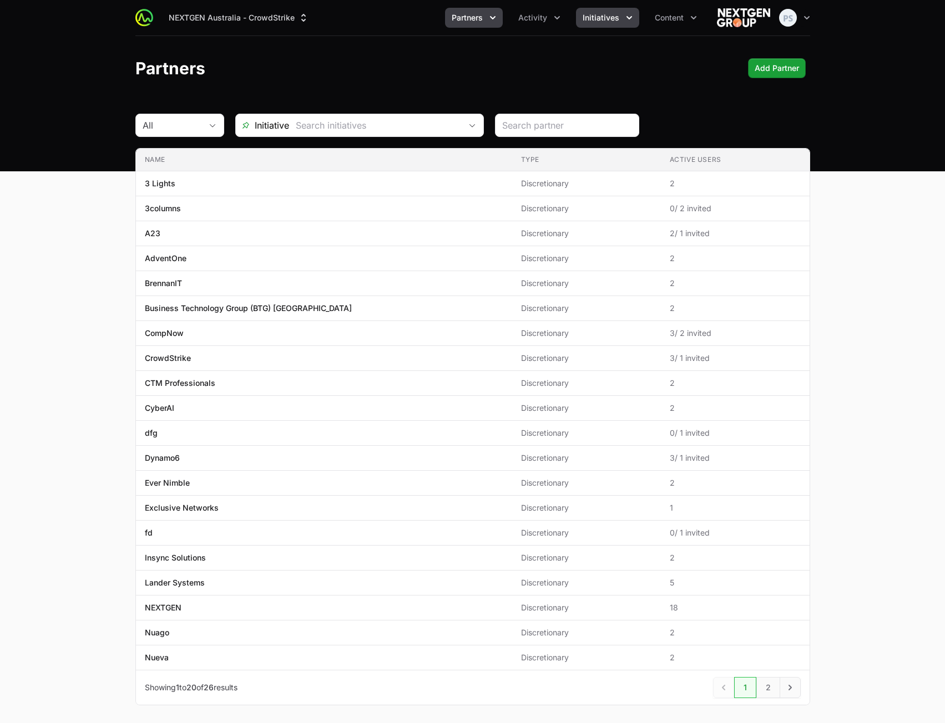
drag, startPoint x: 598, startPoint y: 29, endPoint x: 598, endPoint y: 15, distance: 14.4
click at [598, 31] on div "NEXTGEN Australia - CrowdStrike Partners Activity Initiatives Content Open user…" at bounding box center [472, 17] width 674 height 35
click at [598, 14] on span "Initiatives" at bounding box center [600, 17] width 37 height 11
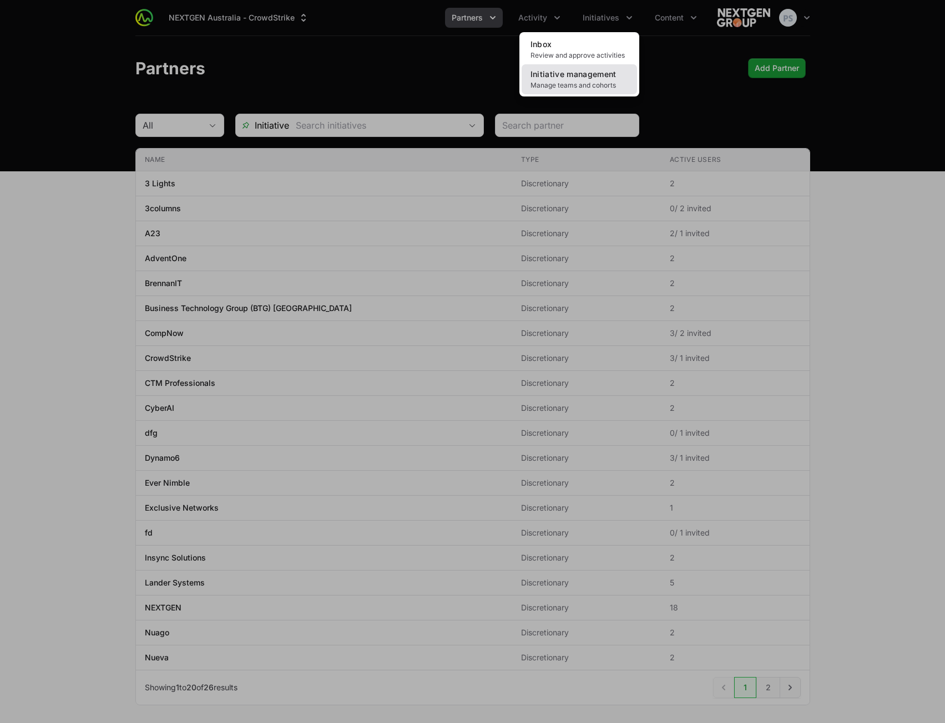
click at [597, 79] on link "Initiative management Manage teams and cohorts" at bounding box center [578, 79] width 115 height 30
click at [597, 81] on span "Manage teams and cohorts" at bounding box center [579, 85] width 98 height 9
click at [271, 45] on div "Initiatives menu" at bounding box center [472, 361] width 945 height 723
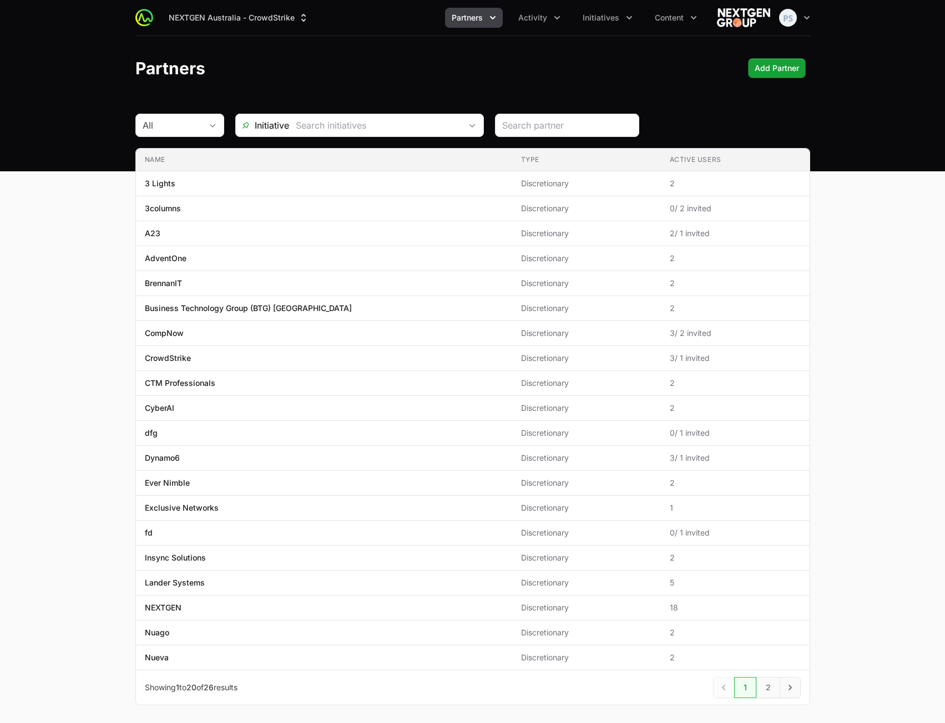
click at [617, 31] on div "NEXTGEN Australia - CrowdStrike Partners Activity Initiatives Content Open user…" at bounding box center [472, 17] width 674 height 35
click at [611, 17] on span "Initiatives" at bounding box center [600, 17] width 37 height 11
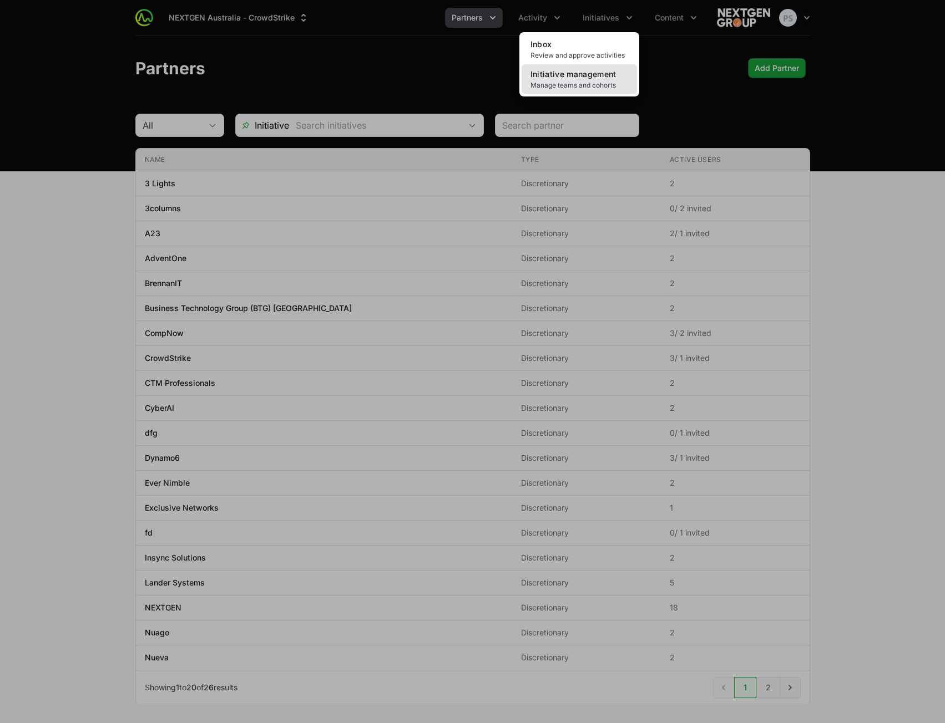
click at [597, 75] on span "Initiative management" at bounding box center [573, 73] width 86 height 9
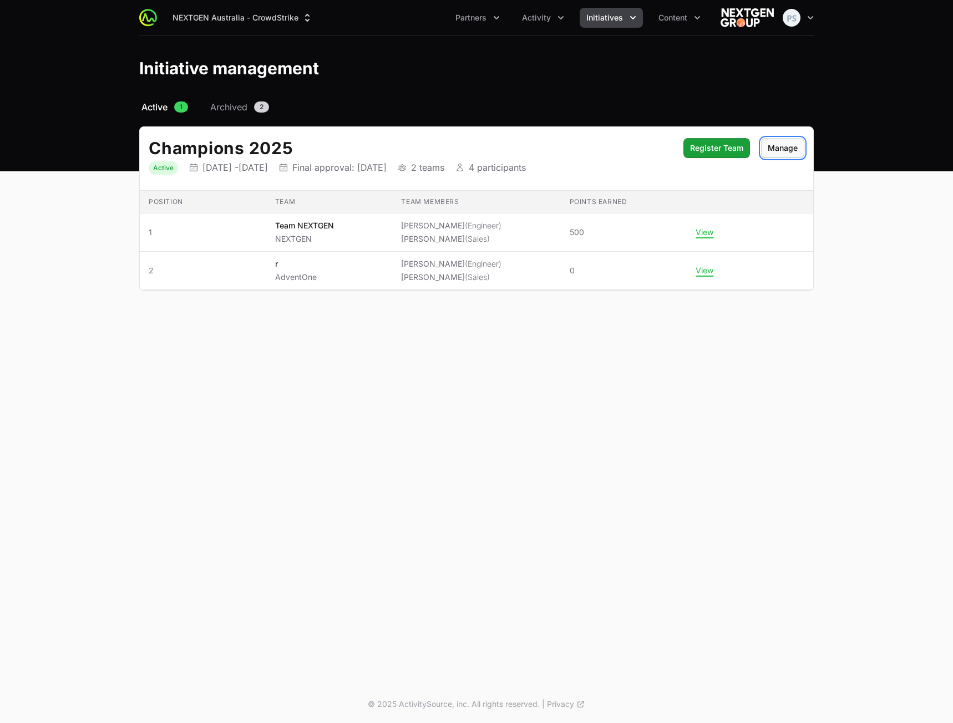
click at [775, 138] on button "Manage" at bounding box center [782, 148] width 43 height 20
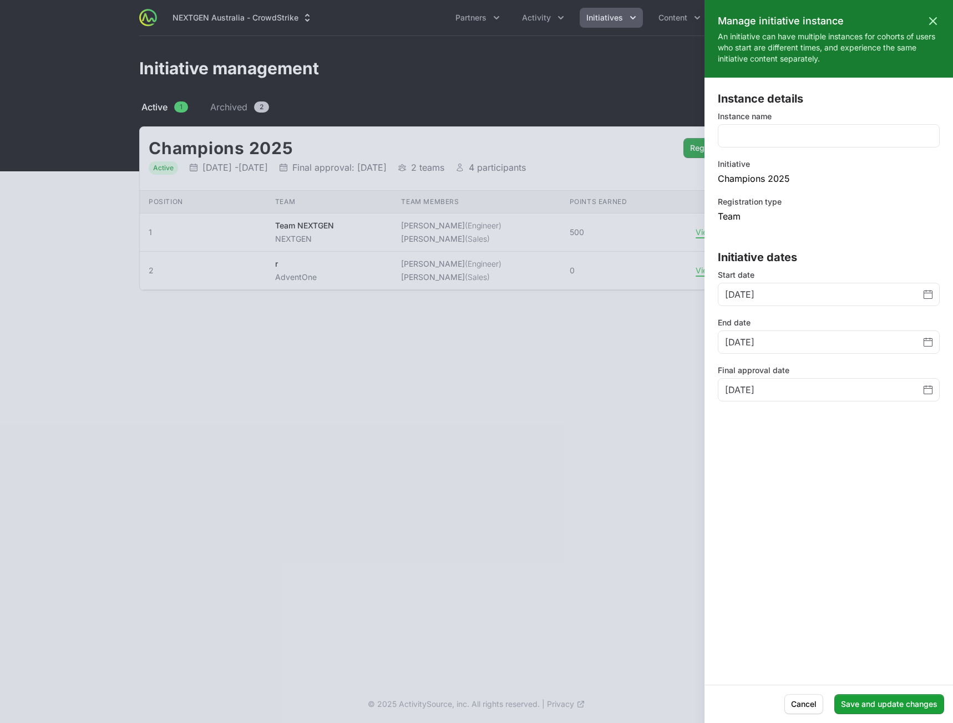
drag, startPoint x: 467, startPoint y: 141, endPoint x: 447, endPoint y: 141, distance: 20.0
click at [466, 142] on div at bounding box center [476, 361] width 953 height 723
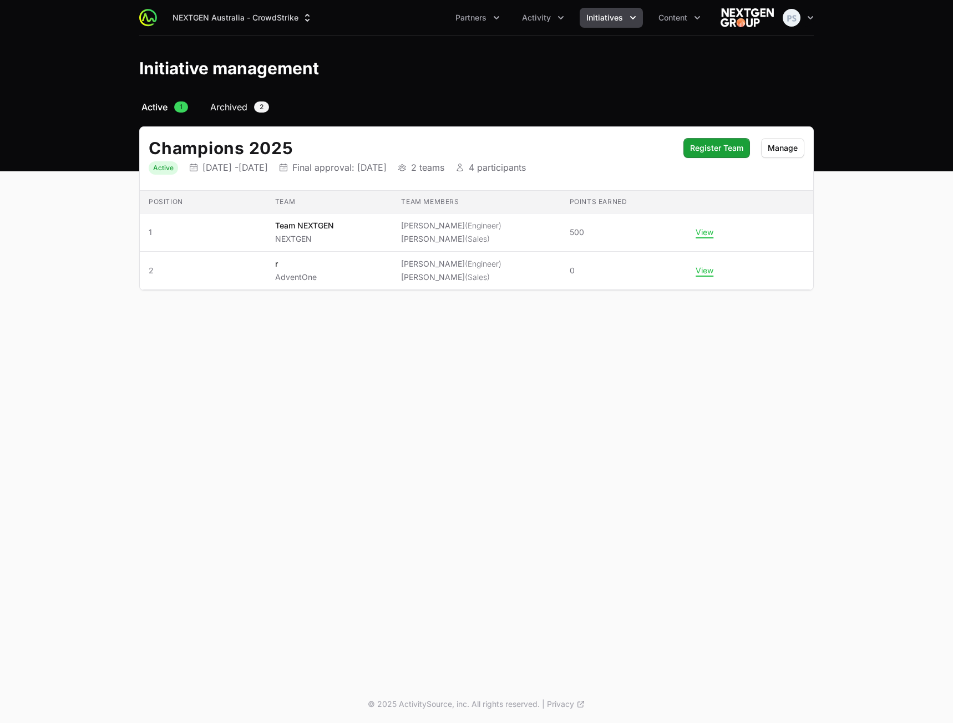
click at [221, 108] on span "Archived" at bounding box center [228, 106] width 37 height 13
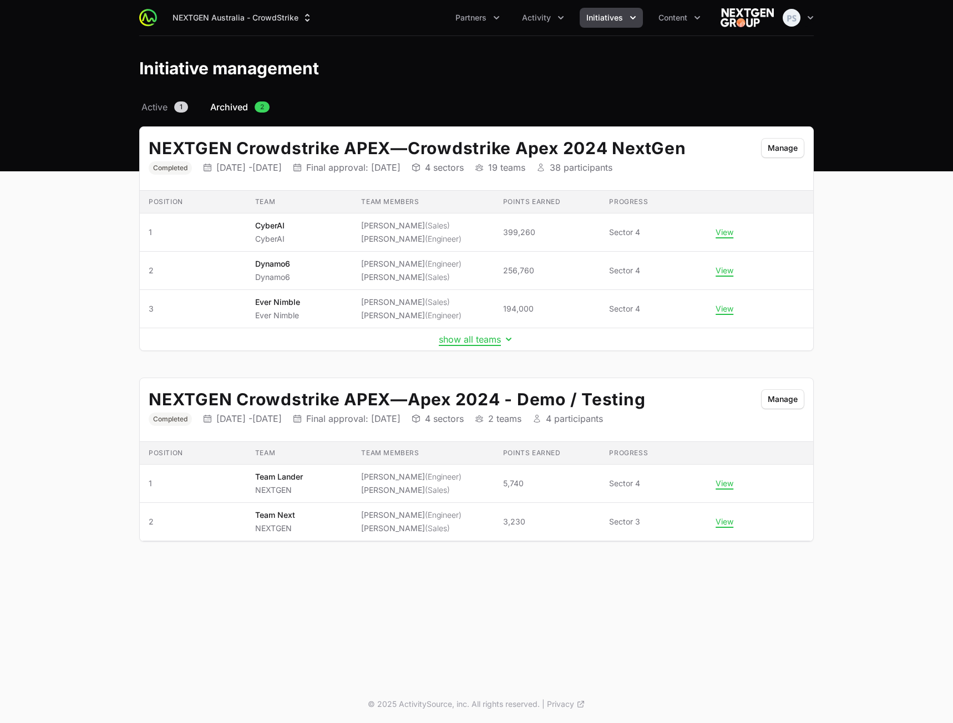
click at [783, 159] on div "NEXTGEN Crowdstrike APEX — Crowdstrike Apex 2024 NextGen Status Completed Initi…" at bounding box center [476, 159] width 673 height 64
click at [783, 151] on button "Manage" at bounding box center [782, 148] width 43 height 20
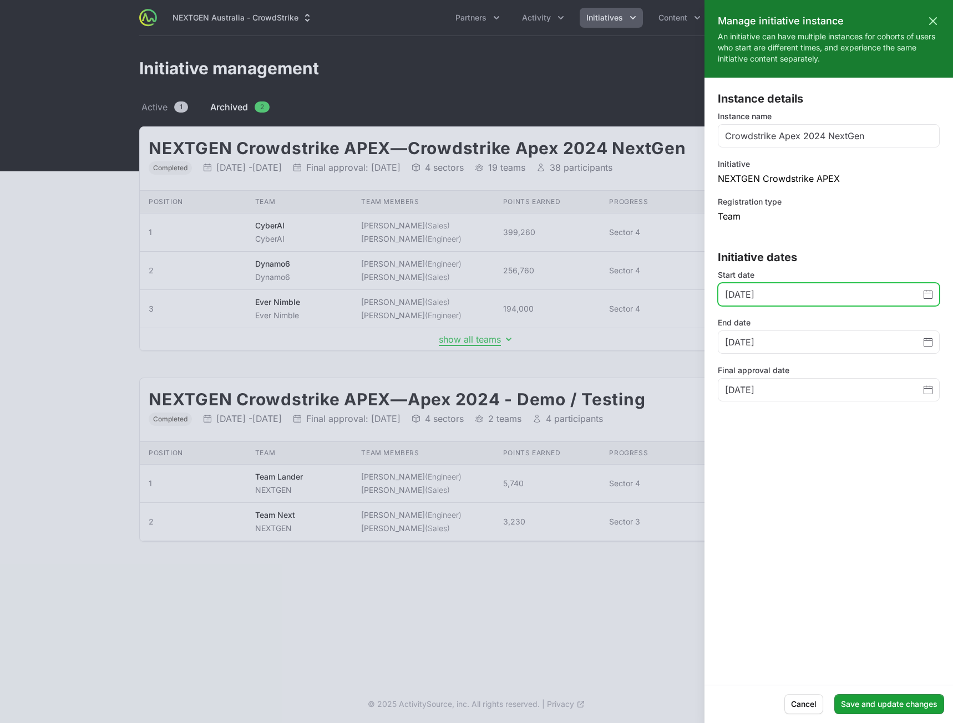
click at [923, 295] on icon "Change date, June 8, 2024" at bounding box center [927, 295] width 9 height 8
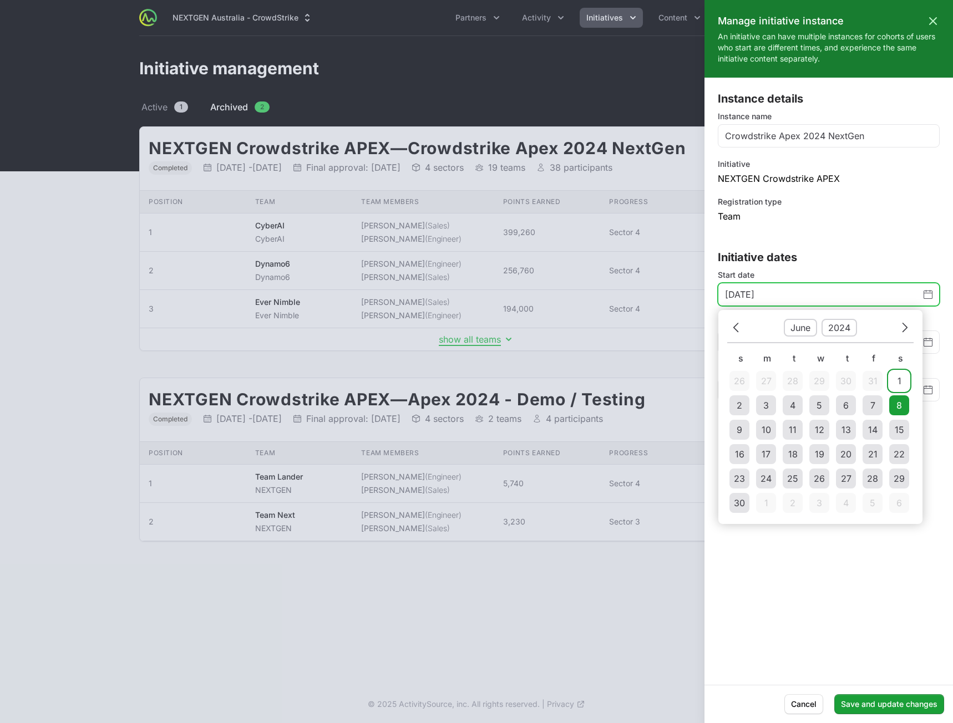
click at [898, 380] on div "1" at bounding box center [899, 380] width 4 height 13
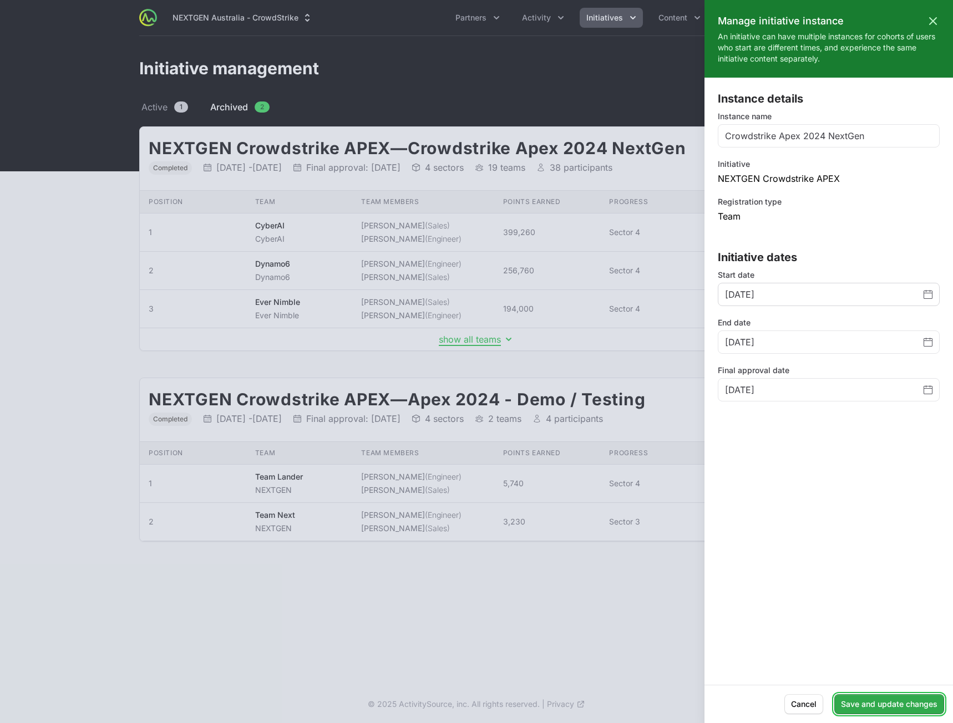
click at [884, 707] on button "Save and update changes" at bounding box center [889, 704] width 110 height 20
type input "June 8, 2024"
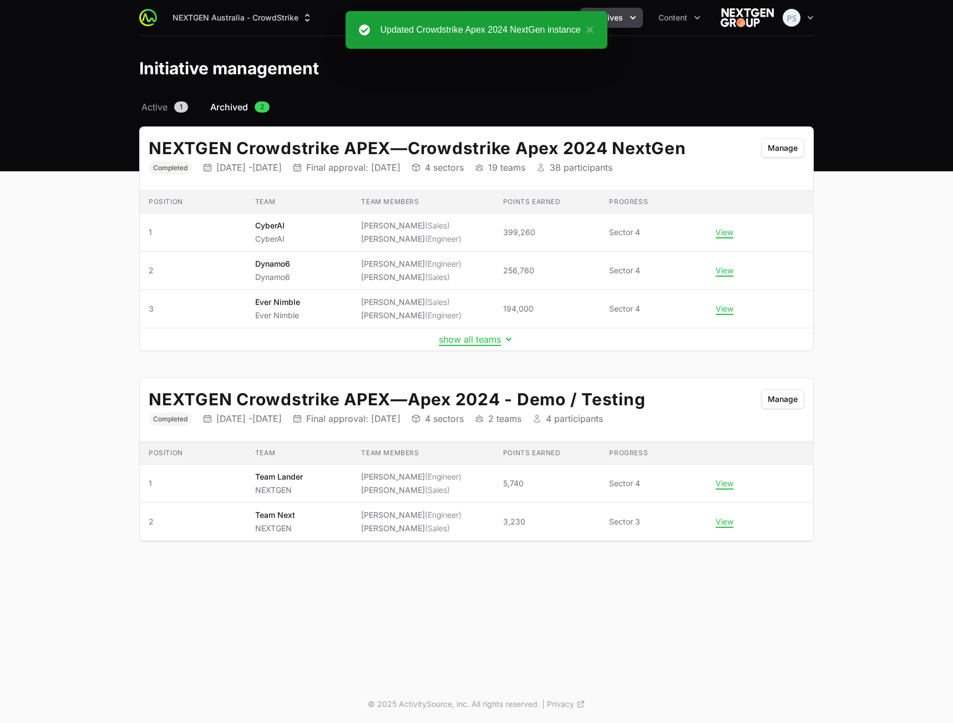
click at [871, 262] on main "Select a tab Active Archived Active 1 Archived 2 NEXTGEN Crowdstrike APEX — Cro…" at bounding box center [476, 334] width 953 height 468
click at [798, 155] on button "Manage" at bounding box center [782, 148] width 43 height 20
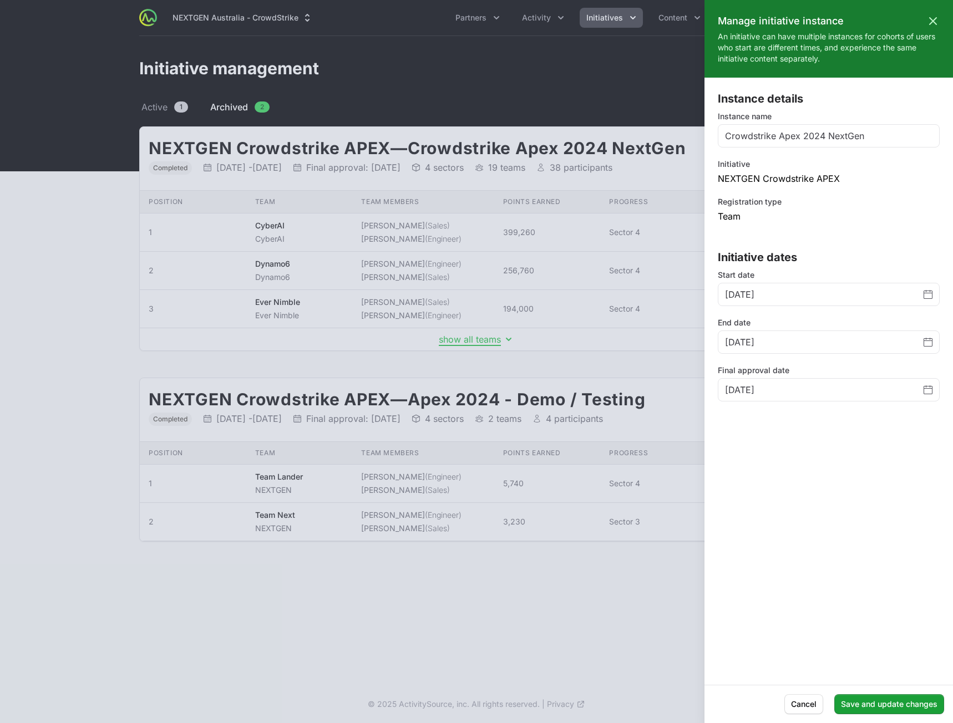
click at [544, 90] on div at bounding box center [476, 361] width 953 height 723
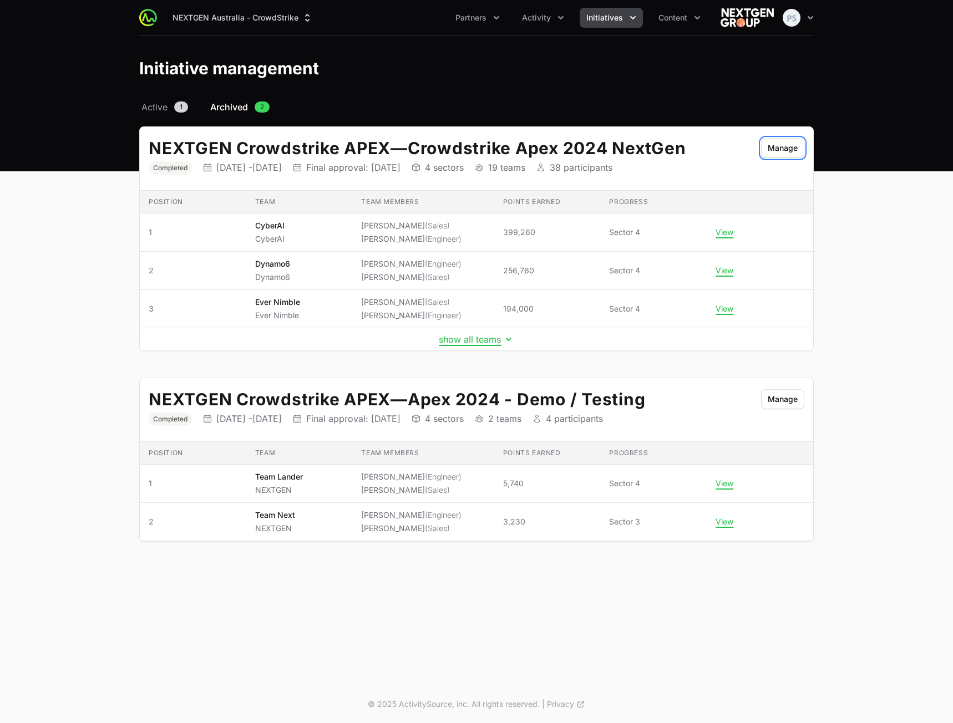
click at [617, 15] on span "Initiatives" at bounding box center [604, 17] width 37 height 11
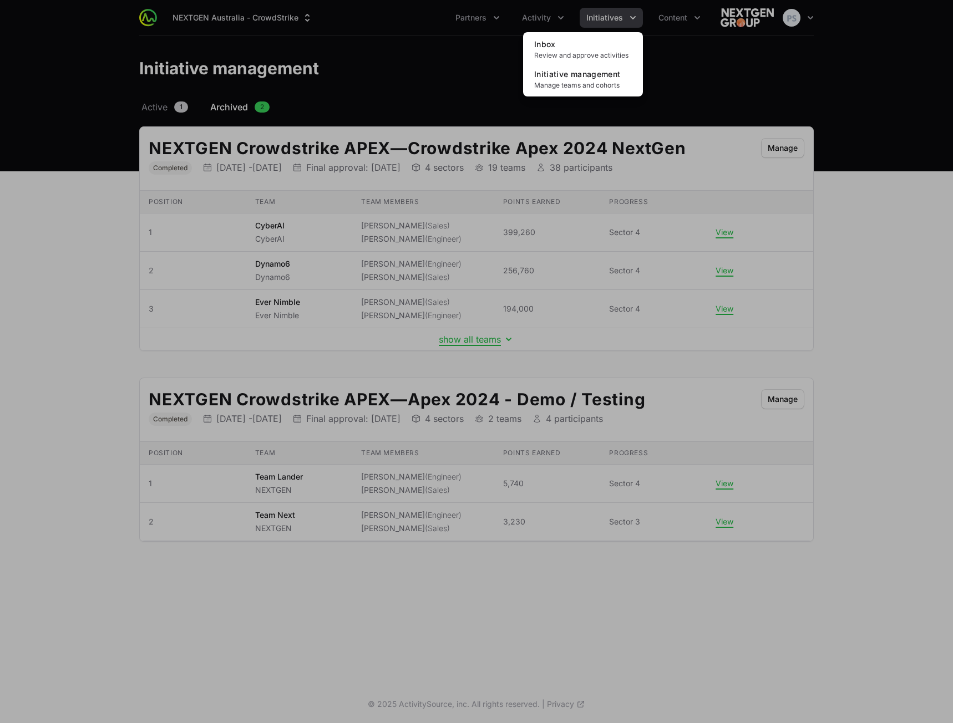
drag, startPoint x: 798, startPoint y: 116, endPoint x: 774, endPoint y: 103, distance: 27.3
click at [797, 116] on div "Initiatives menu" at bounding box center [476, 361] width 953 height 723
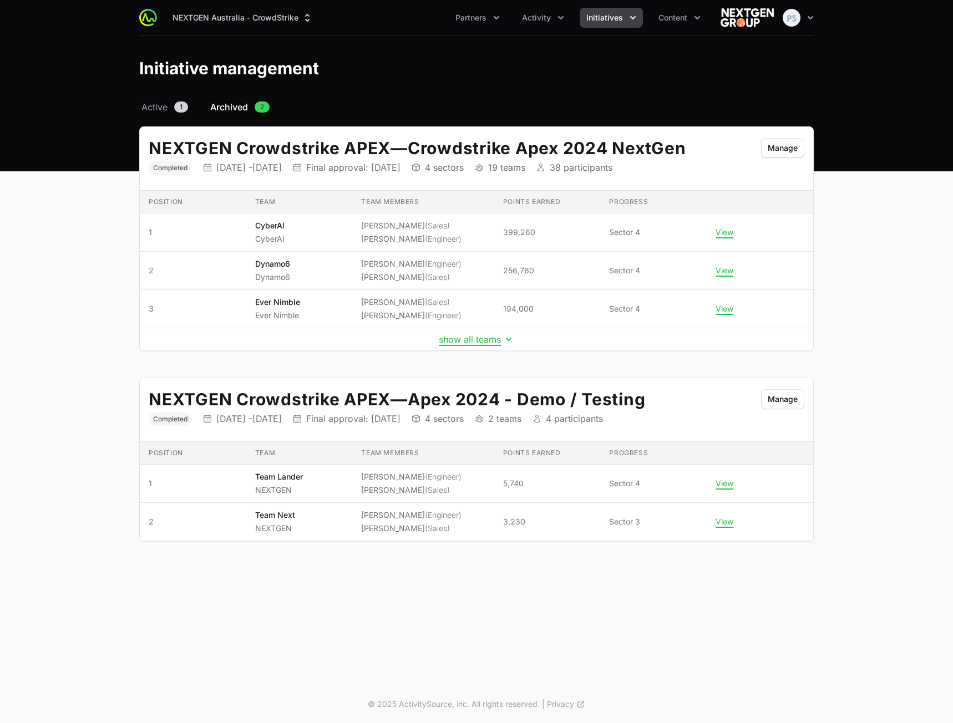
click at [584, 7] on div "NEXTGEN Australia - CrowdStrike Partners Activity Initiatives Content Open user…" at bounding box center [476, 17] width 674 height 35
click at [599, 19] on span "Initiatives" at bounding box center [604, 17] width 37 height 11
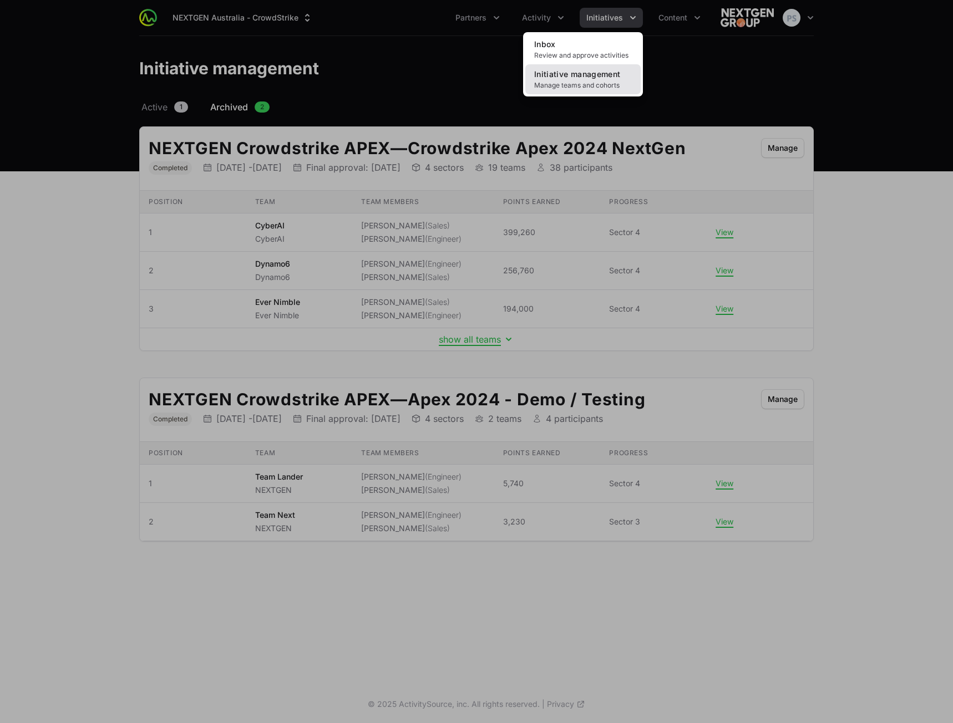
click at [576, 80] on link "Initiative management Manage teams and cohorts" at bounding box center [582, 79] width 115 height 30
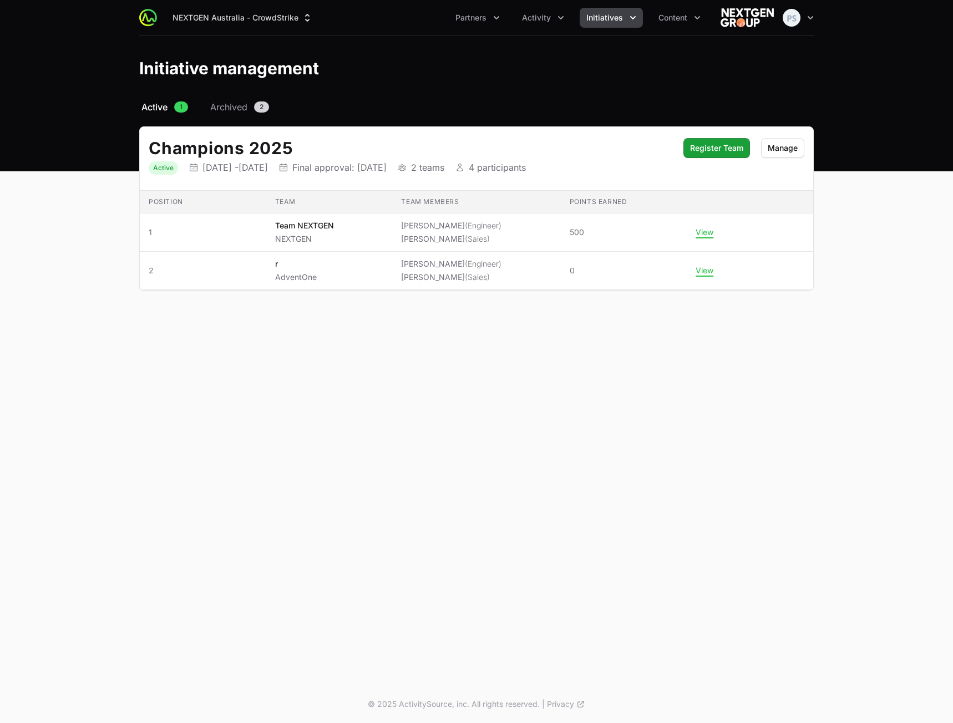
click at [568, 84] on header "Initiative management" at bounding box center [476, 68] width 953 height 64
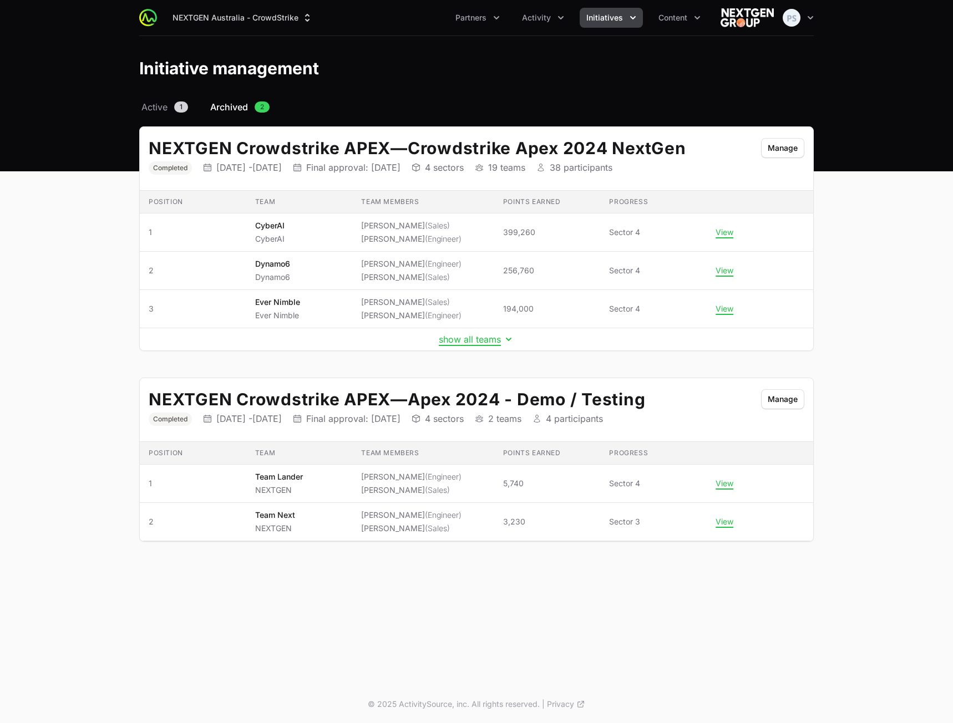
drag, startPoint x: 659, startPoint y: 42, endPoint x: 606, endPoint y: 28, distance: 55.2
click at [658, 40] on header "Initiative management" at bounding box center [476, 68] width 953 height 64
click at [606, 18] on span "Initiatives" at bounding box center [604, 17] width 37 height 11
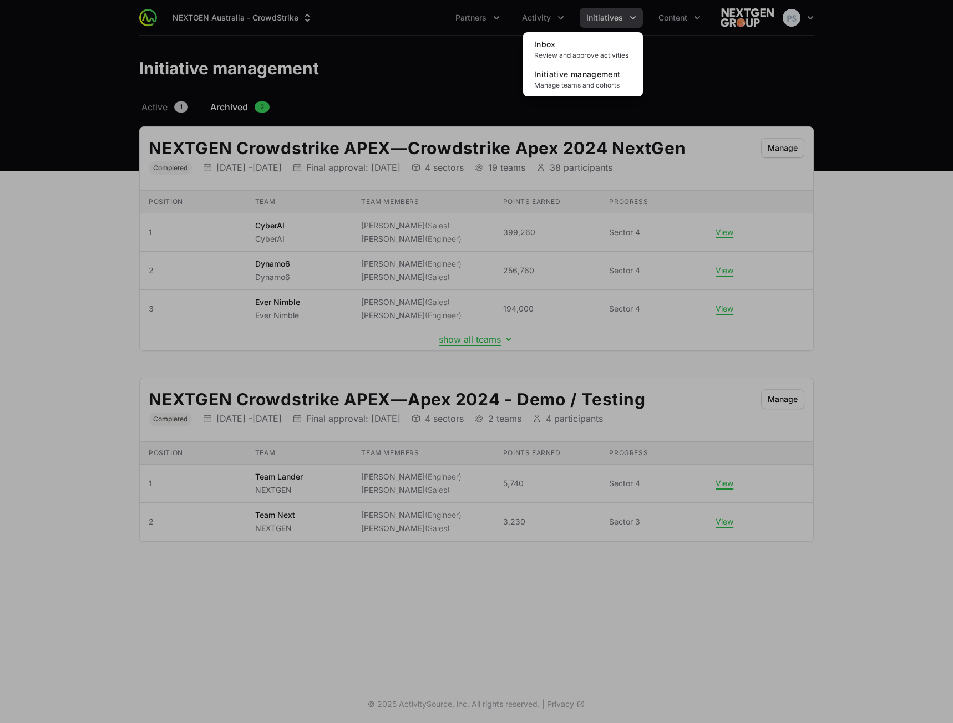
drag, startPoint x: 434, startPoint y: 50, endPoint x: 456, endPoint y: 52, distance: 21.7
click at [437, 54] on div "Initiatives menu" at bounding box center [476, 361] width 953 height 723
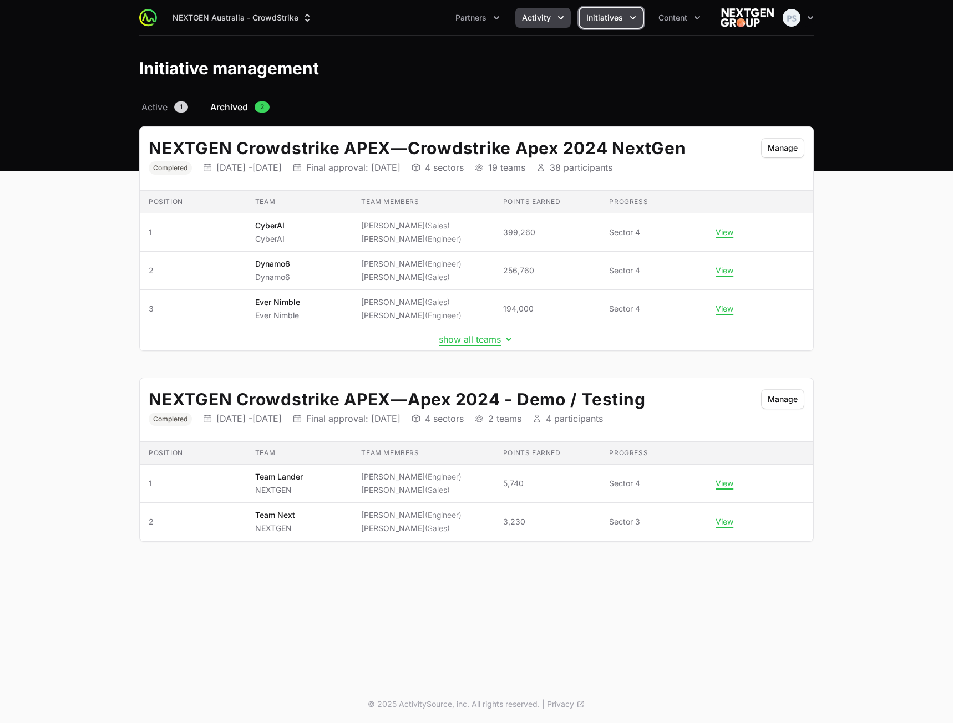
click at [540, 12] on span "Activity" at bounding box center [536, 17] width 29 height 11
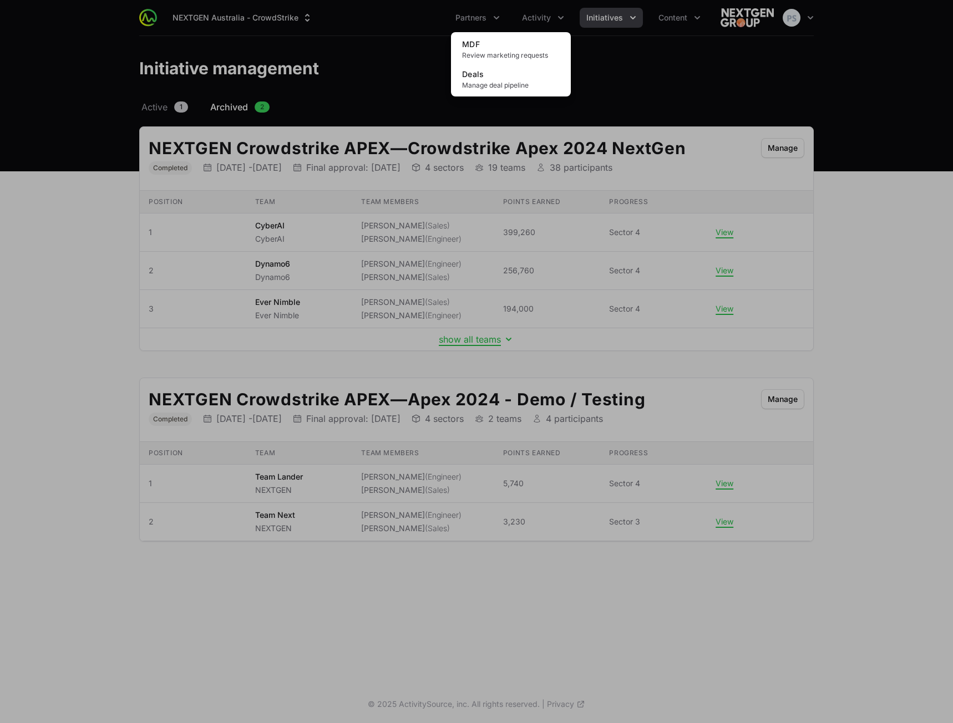
click at [392, 60] on div "Activity menu" at bounding box center [476, 361] width 953 height 723
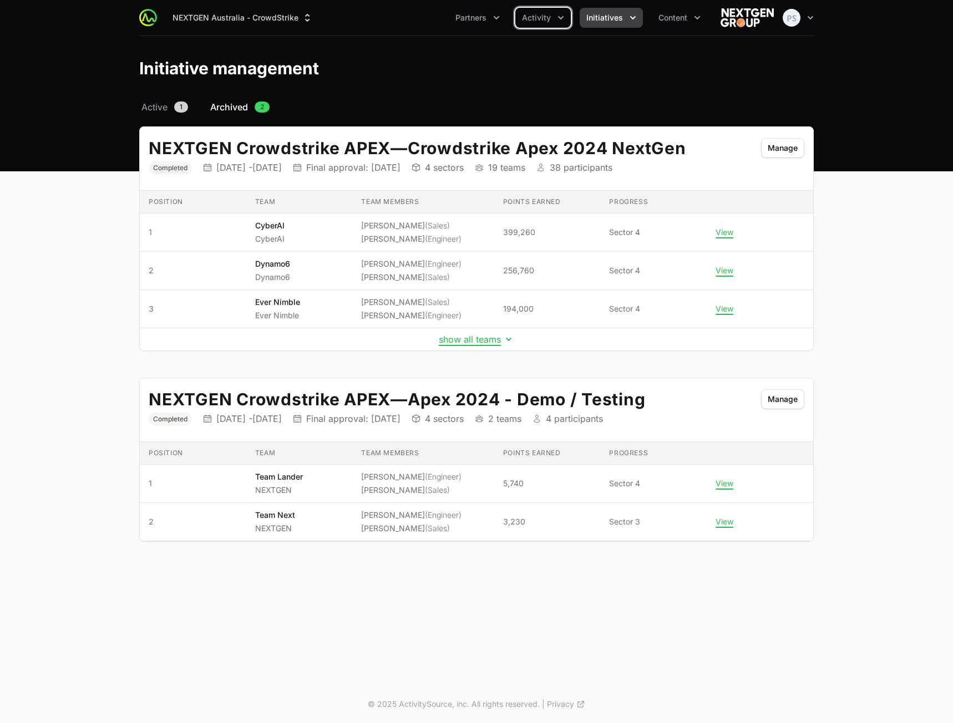
click at [598, 15] on span "Initiatives" at bounding box center [604, 17] width 37 height 11
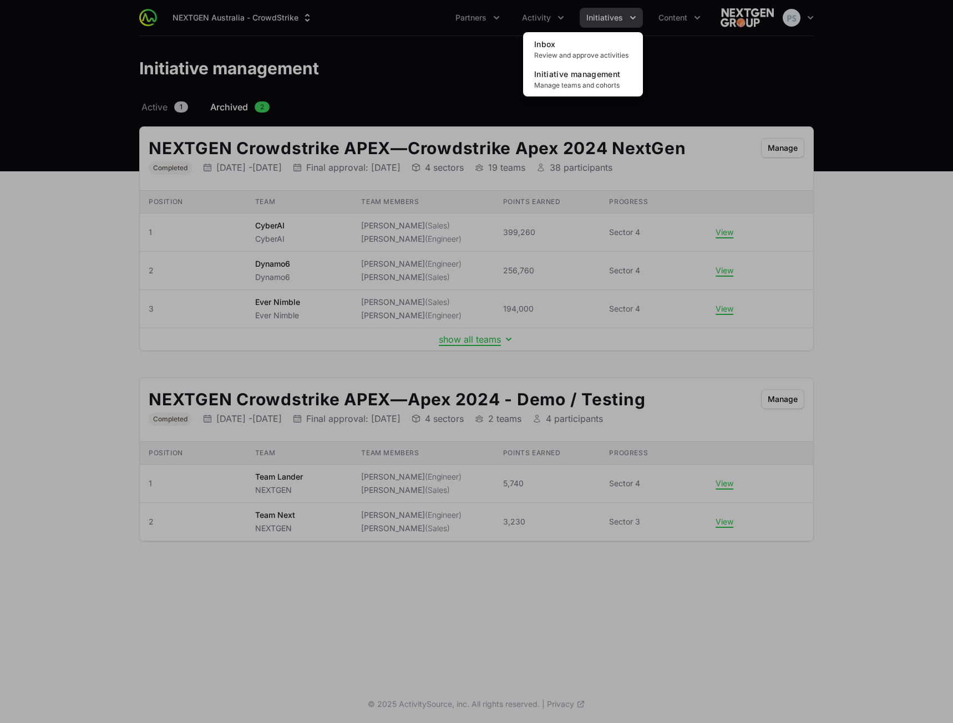
click at [382, 71] on div "Initiatives menu" at bounding box center [476, 361] width 953 height 723
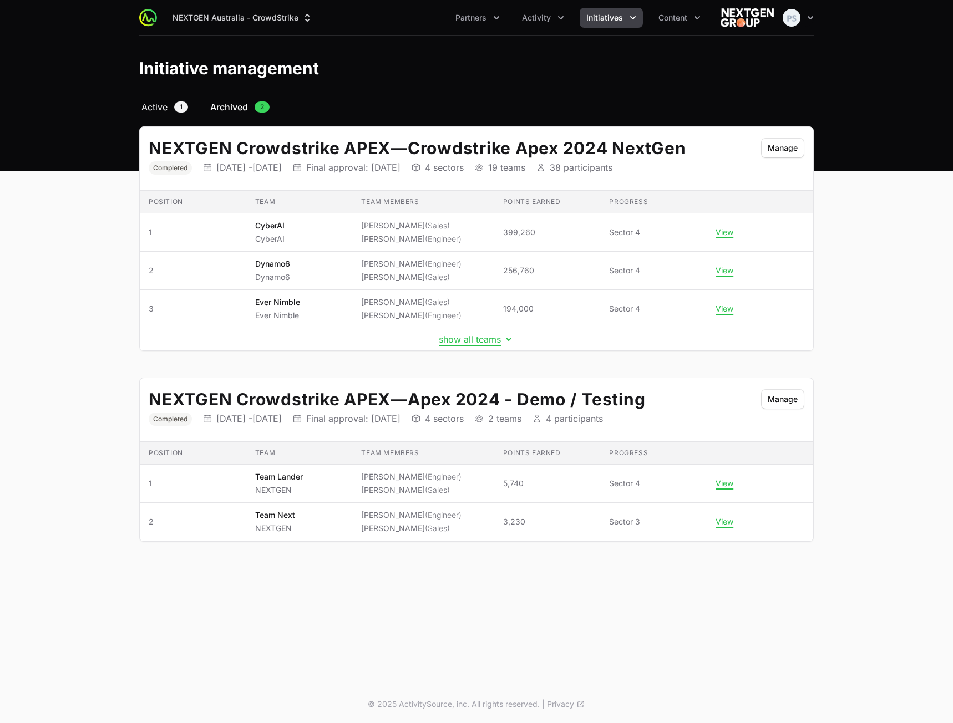
click at [148, 111] on span "Active" at bounding box center [154, 106] width 26 height 13
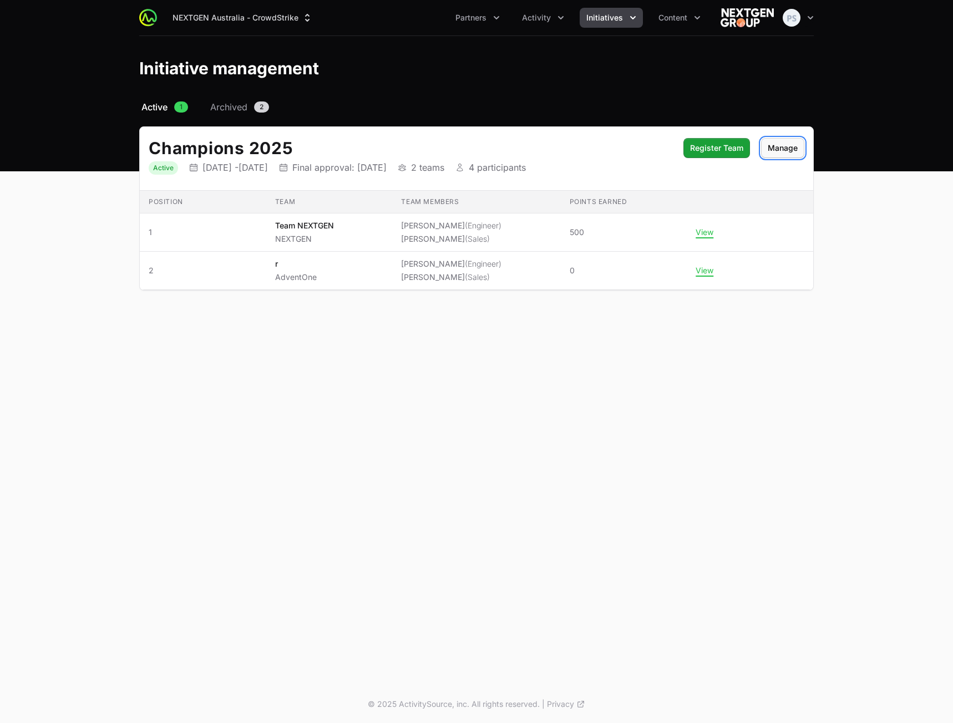
click at [782, 148] on button "Manage" at bounding box center [782, 148] width 43 height 20
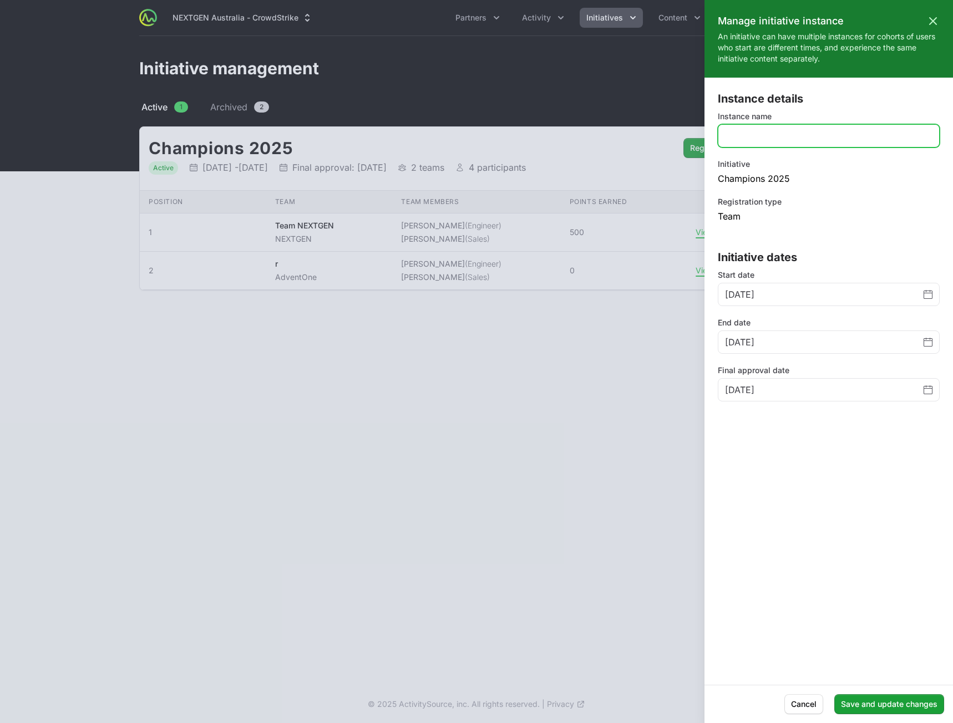
drag, startPoint x: 804, startPoint y: 131, endPoint x: 804, endPoint y: 138, distance: 6.1
click at [804, 135] on input "Instance name" at bounding box center [828, 135] width 207 height 13
type input "sfsdfsdf"
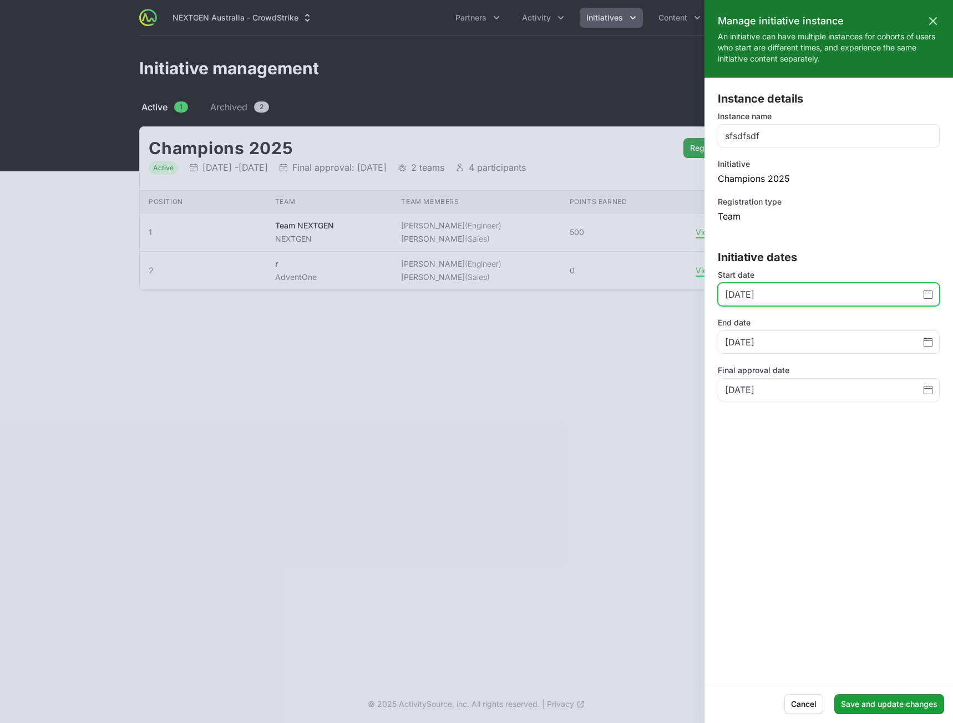
click at [927, 293] on icon "Change date, April 1, 2025" at bounding box center [927, 294] width 9 height 9
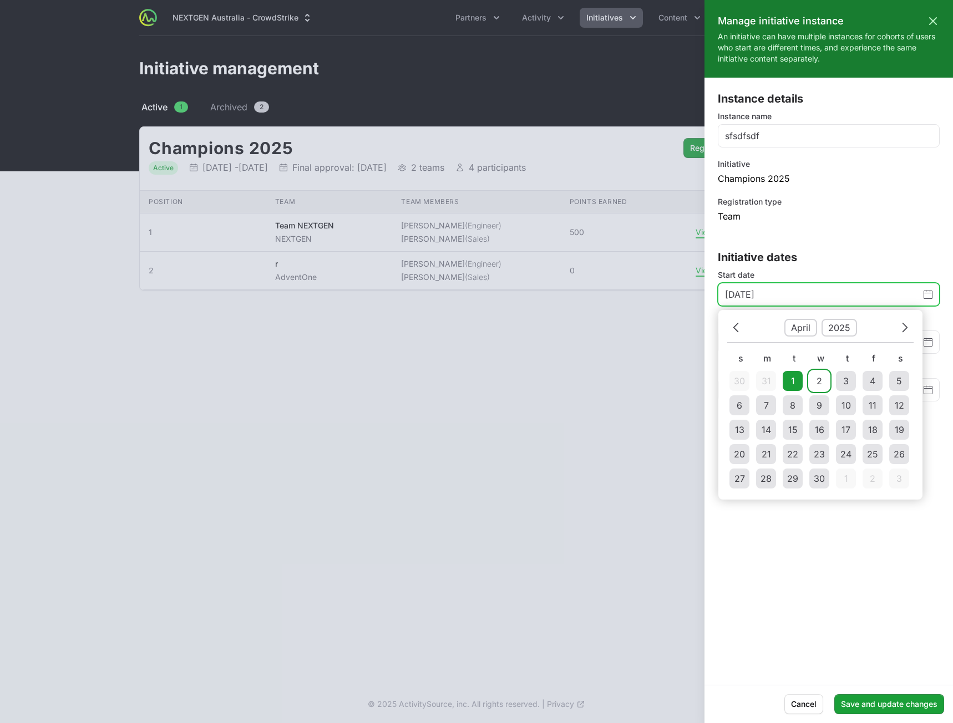
click at [820, 379] on div "2" at bounding box center [819, 380] width 6 height 13
type input "April 2, 2025"
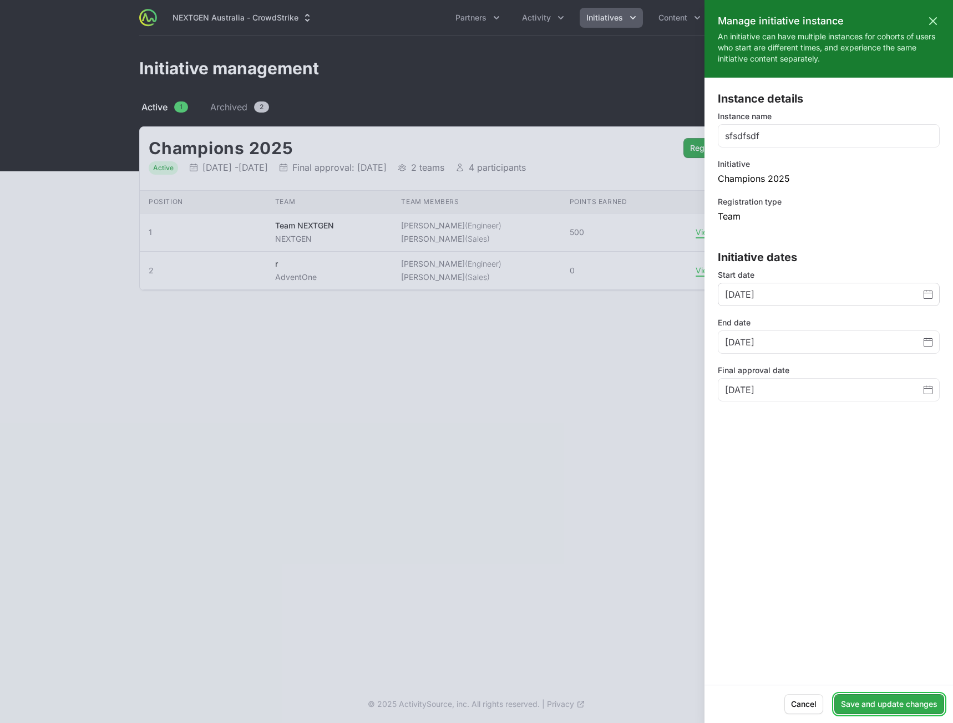
click at [886, 701] on button "Save and update changes" at bounding box center [889, 704] width 110 height 20
type input "April 1, 2025"
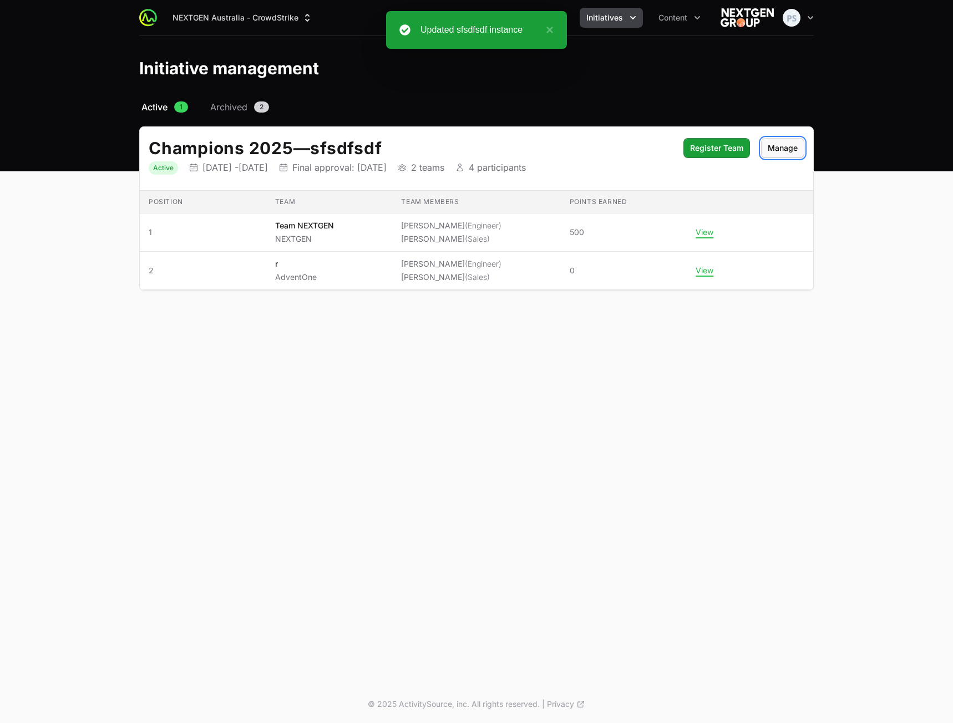
click at [776, 152] on button "Manage" at bounding box center [782, 148] width 43 height 20
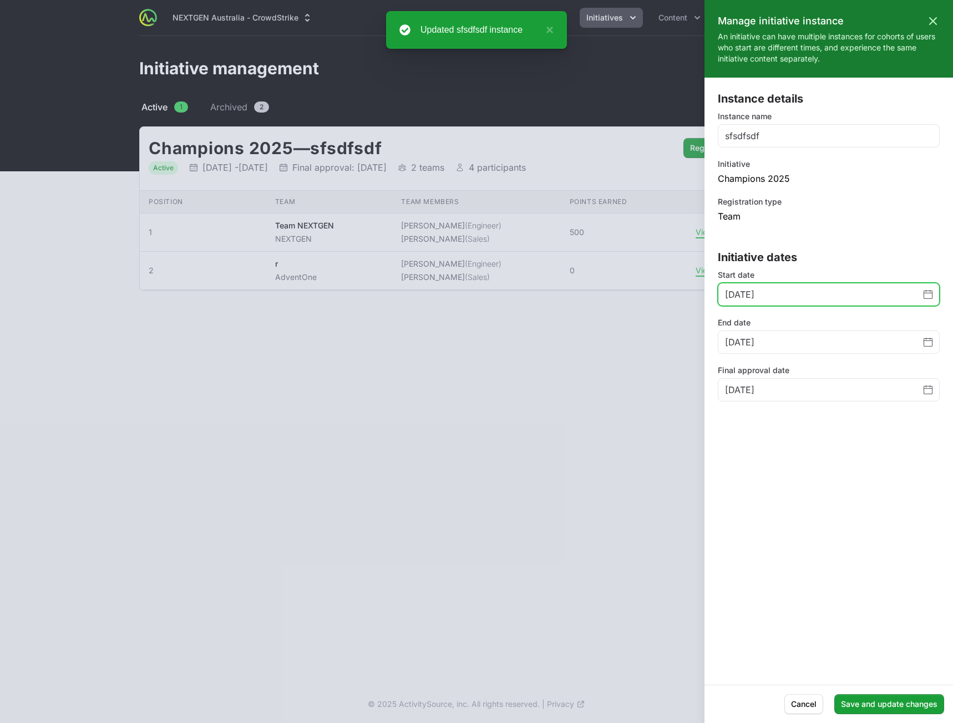
click at [932, 298] on icon "Change date, April 2, 2025" at bounding box center [927, 295] width 9 height 8
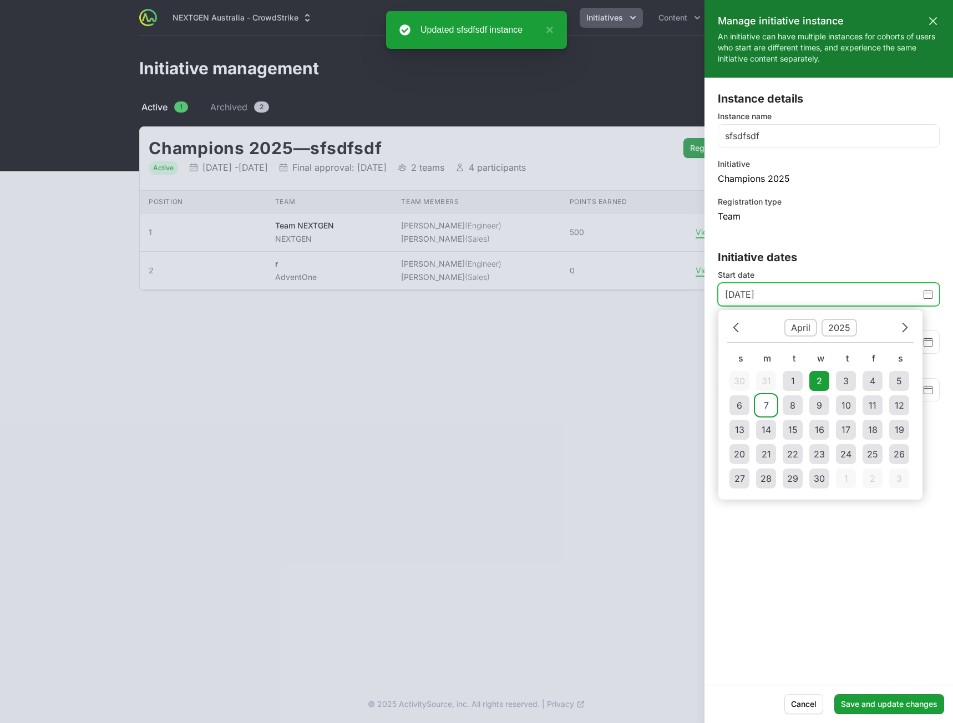
click at [757, 405] on td "7" at bounding box center [766, 405] width 20 height 20
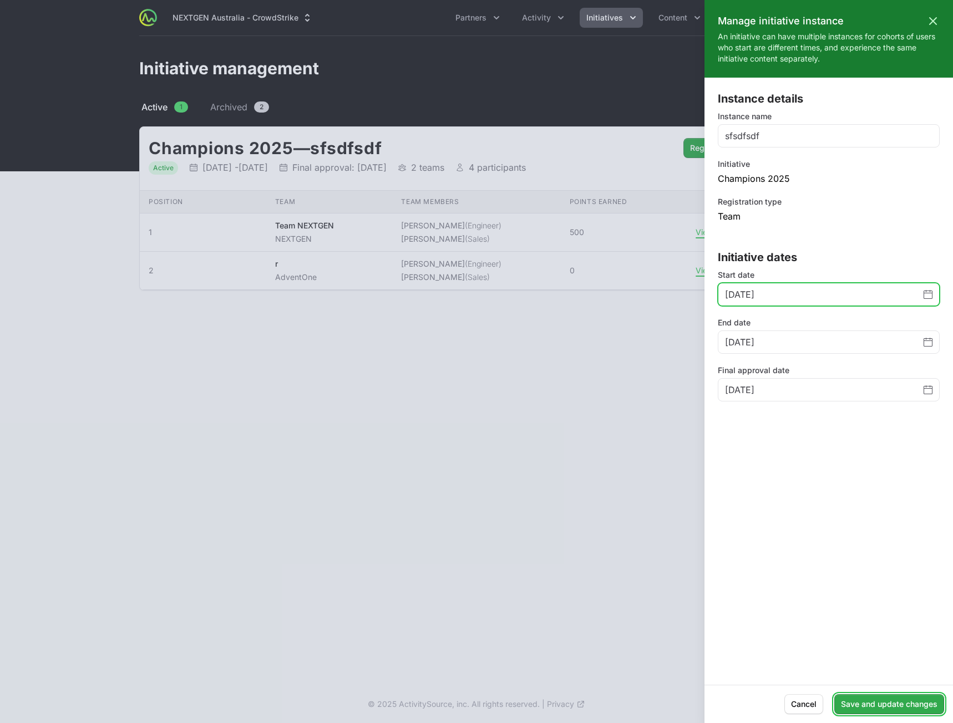
click at [894, 708] on button "Save and update changes" at bounding box center [889, 704] width 110 height 20
type input "April 2, 2025"
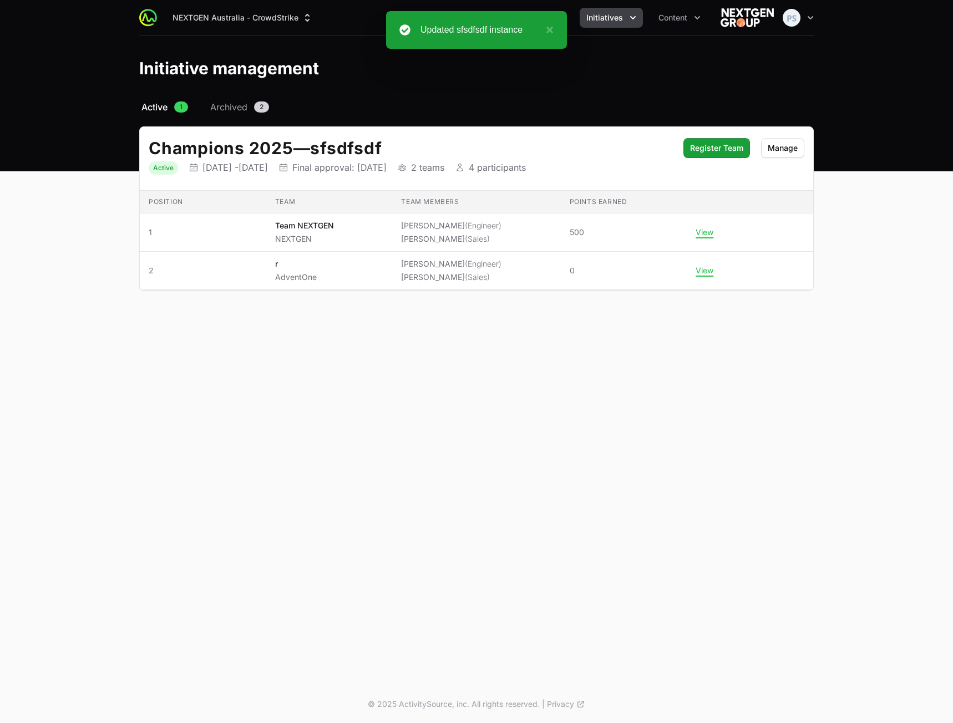
click at [579, 415] on div "NEXTGEN Australia - CrowdStrike Partners Activity Initiatives Content Open user…" at bounding box center [476, 343] width 953 height 686
drag, startPoint x: 541, startPoint y: 138, endPoint x: 542, endPoint y: 62, distance: 76.0
click at [541, 123] on div "Select a tab Active Archived Active 1 Archived 2 Champions 2025 — sfsdfsdf Stat…" at bounding box center [476, 208] width 710 height 217
click at [547, 30] on button "×" at bounding box center [546, 29] width 13 height 13
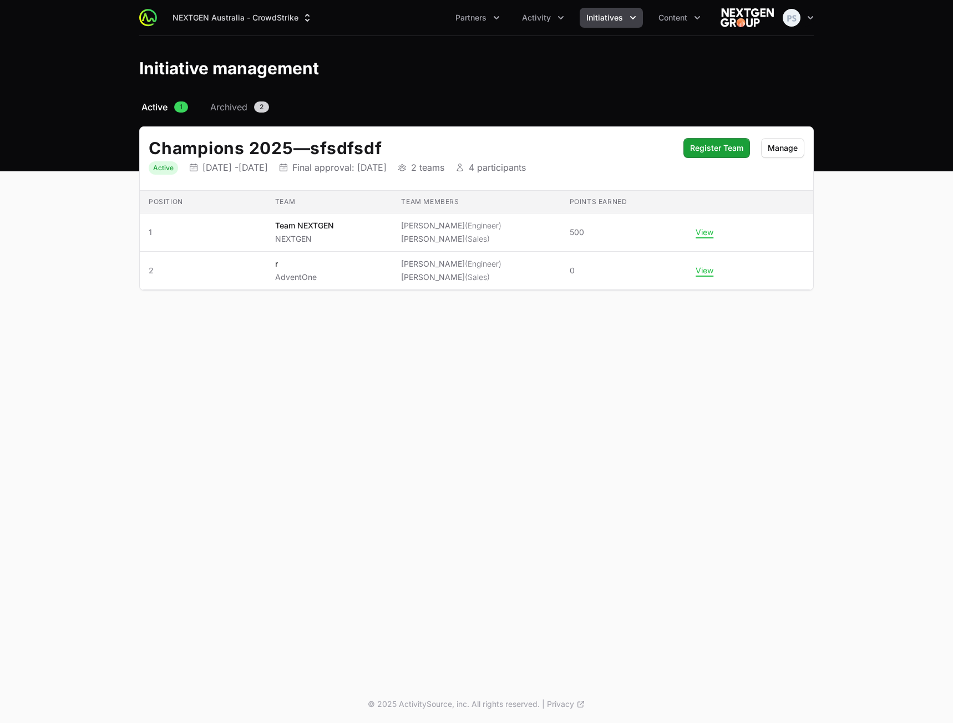
click at [263, 42] on header "Initiative management" at bounding box center [476, 68] width 953 height 64
click at [791, 151] on button "Manage" at bounding box center [782, 148] width 43 height 20
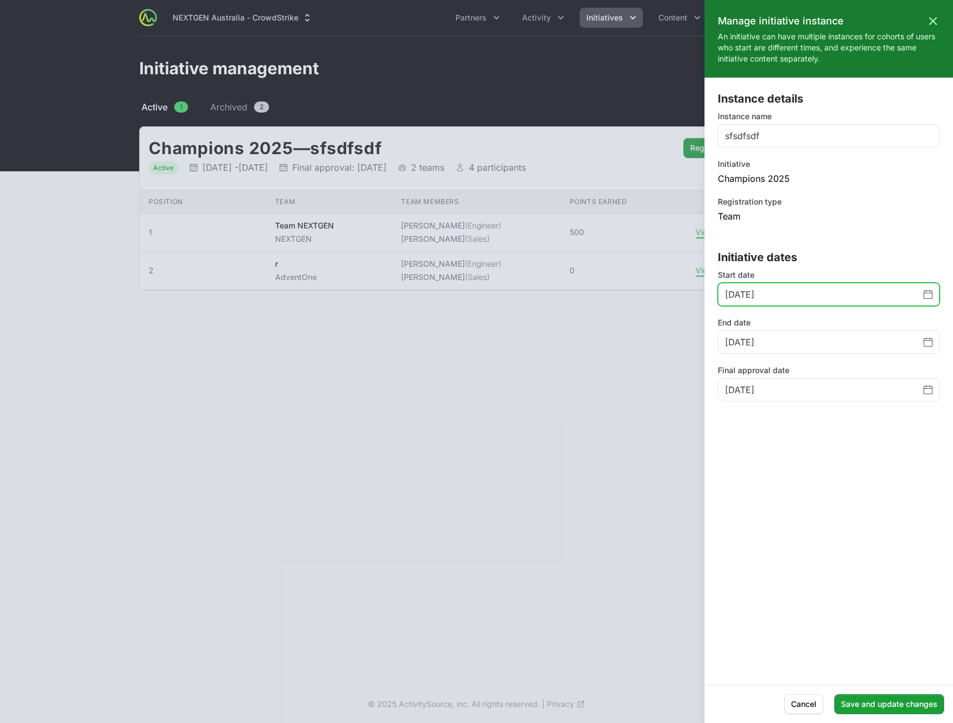
click at [931, 295] on icon "Change date, April 7, 2025" at bounding box center [927, 294] width 9 height 9
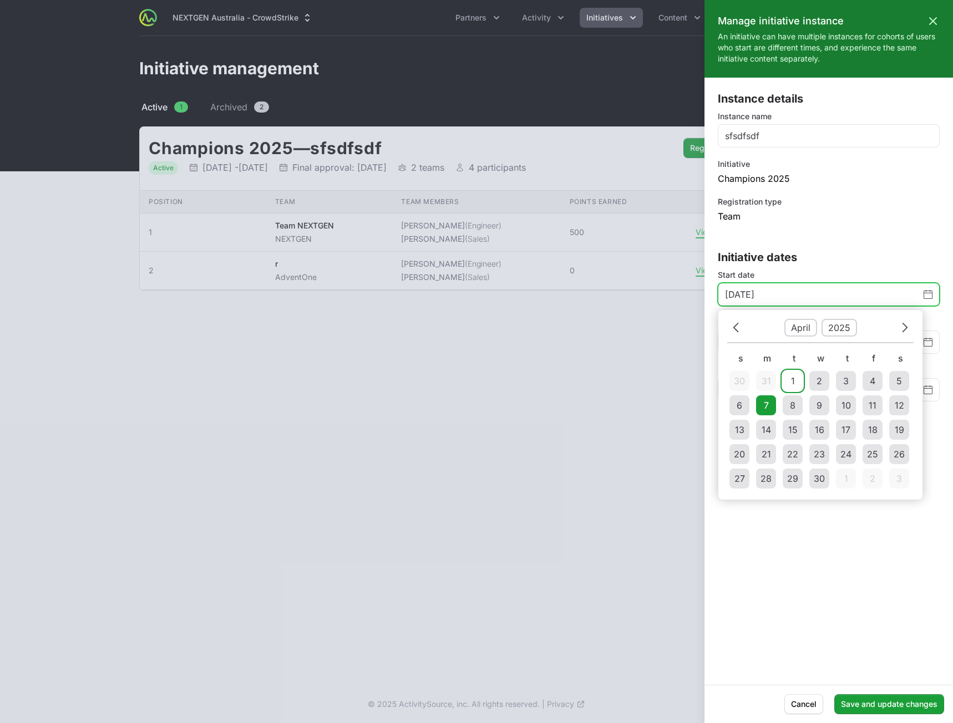
click at [787, 374] on td "1" at bounding box center [793, 381] width 20 height 20
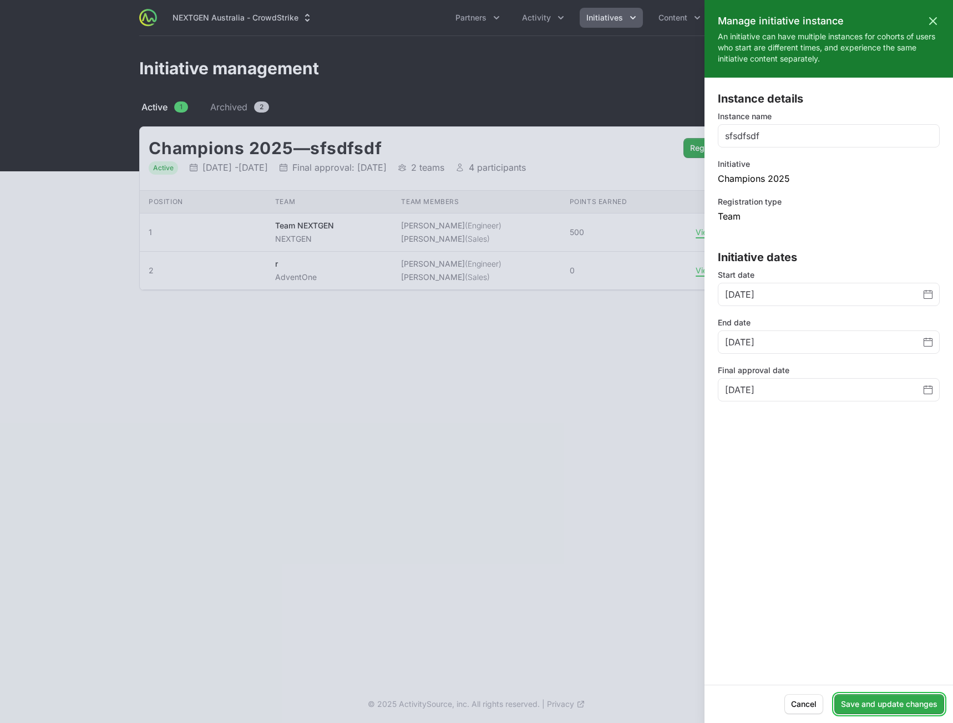
click at [882, 709] on button "Save and update changes" at bounding box center [889, 704] width 110 height 20
type input "April 7, 2025"
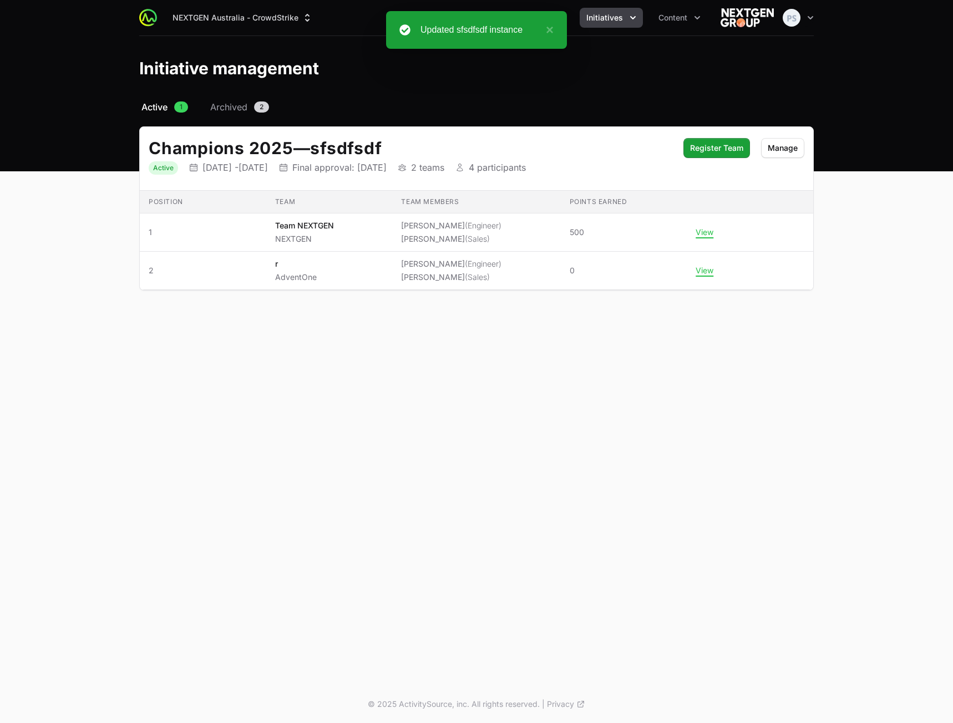
drag, startPoint x: 803, startPoint y: 460, endPoint x: 805, endPoint y: 376, distance: 83.8
click at [803, 434] on div "NEXTGEN Australia - CrowdStrike Partners Activity Initiatives Content Open user…" at bounding box center [476, 343] width 953 height 686
click at [785, 150] on button "Manage" at bounding box center [782, 148] width 43 height 20
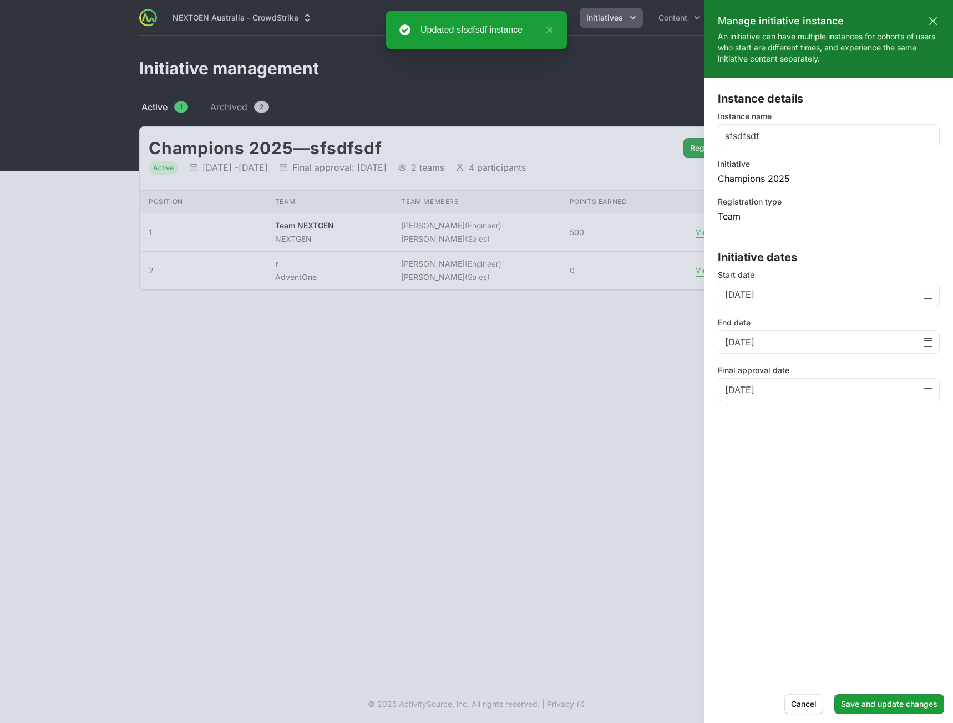
click at [510, 445] on div at bounding box center [476, 361] width 953 height 723
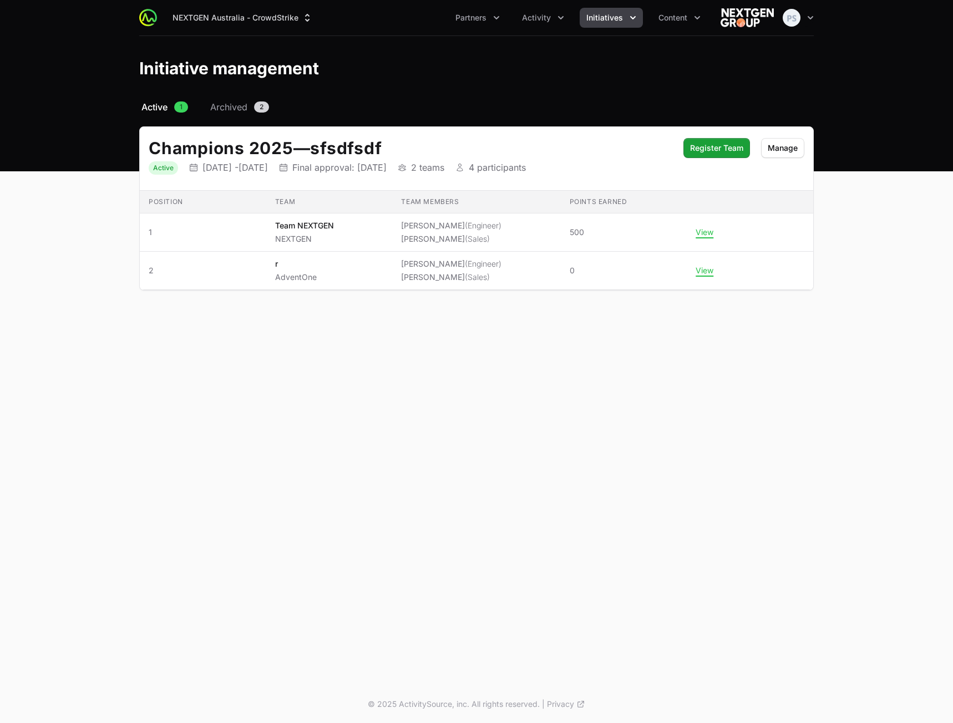
click at [515, 399] on div "NEXTGEN Australia - CrowdStrike Partners Activity Initiatives Content Open user…" at bounding box center [476, 343] width 953 height 686
click at [509, 399] on div "NEXTGEN Australia - CrowdStrike Partners Activity Initiatives Content Open user…" at bounding box center [476, 343] width 953 height 686
click at [597, 370] on div "NEXTGEN Australia - CrowdStrike Partners Activity Initiatives Content Open user…" at bounding box center [476, 343] width 953 height 686
click at [544, 365] on div "NEXTGEN Australia - CrowdStrike Partners Activity Initiatives Content Open user…" at bounding box center [476, 343] width 953 height 686
click at [556, 354] on div "NEXTGEN Australia - CrowdStrike Partners Activity Initiatives Content Open user…" at bounding box center [476, 343] width 953 height 686
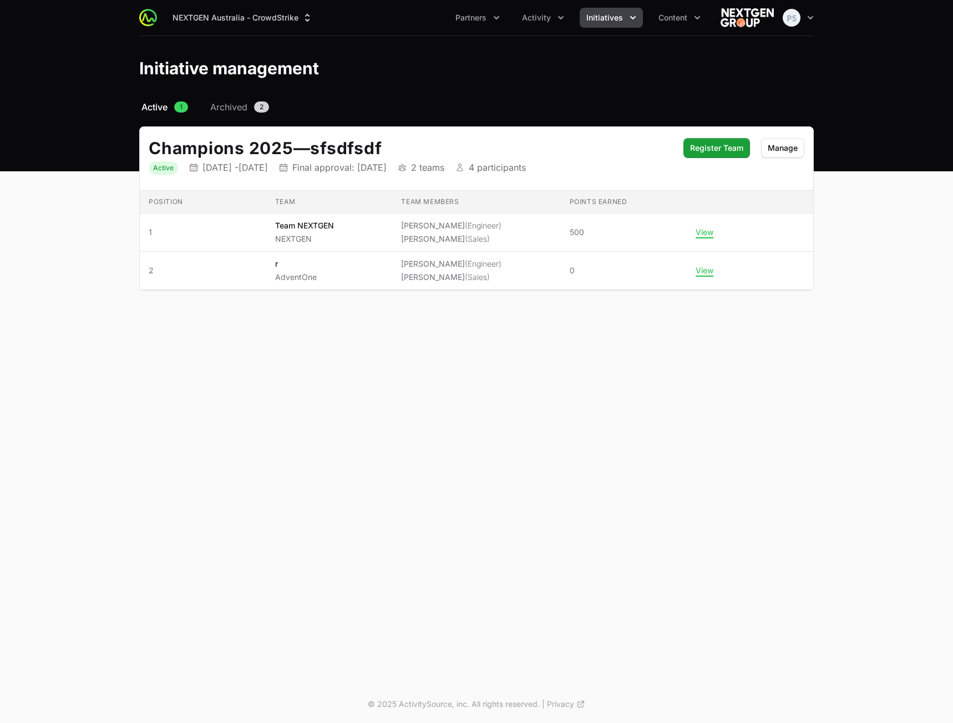
click at [789, 330] on div "NEXTGEN Australia - CrowdStrike Partners Activity Initiatives Content Open user…" at bounding box center [476, 343] width 953 height 686
click at [164, 393] on div "NEXTGEN Australia - CrowdStrike Partners Activity Initiatives Content Open user…" at bounding box center [476, 343] width 953 height 686
